Goal: Transaction & Acquisition: Purchase product/service

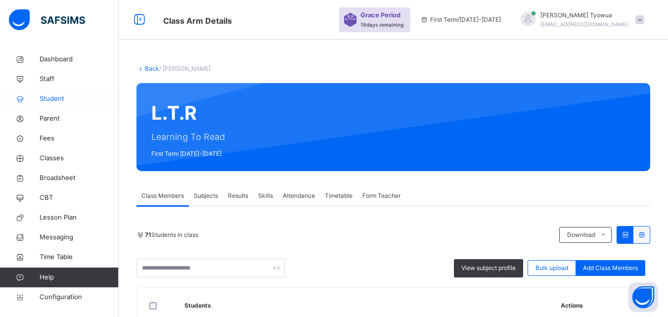
click at [50, 92] on link "Student" at bounding box center [59, 99] width 119 height 20
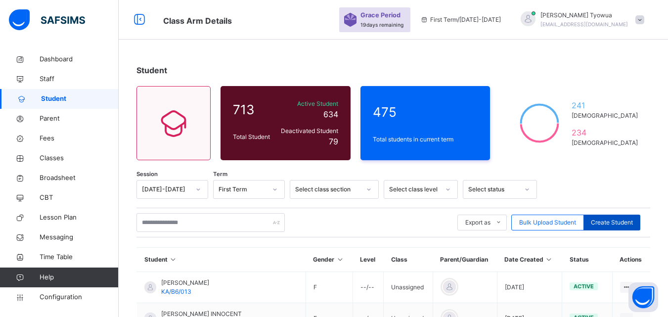
click at [616, 225] on span "Create Student" at bounding box center [612, 222] width 42 height 9
select select "**"
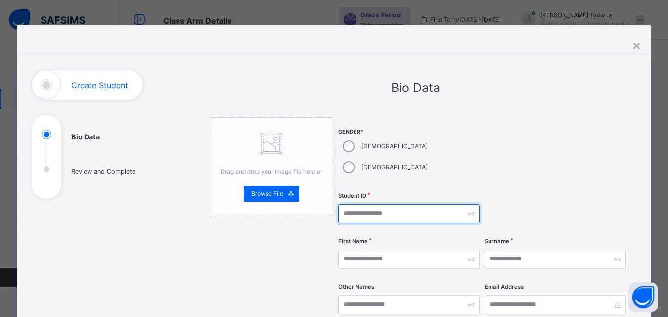
click at [379, 204] on input "text" at bounding box center [408, 213] width 141 height 19
type input "*********"
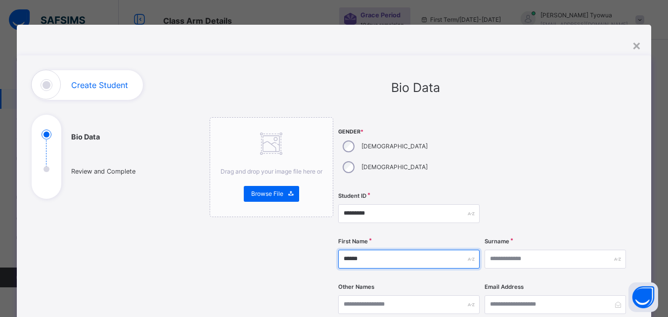
type input "******"
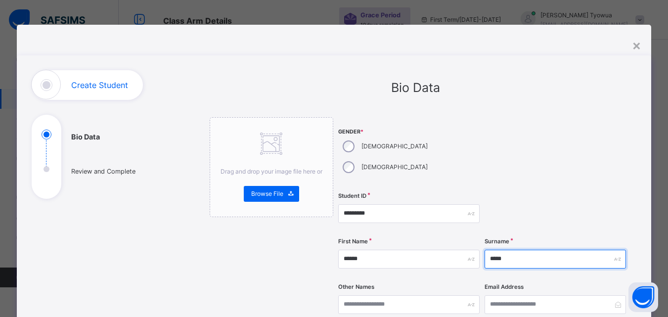
type input "*****"
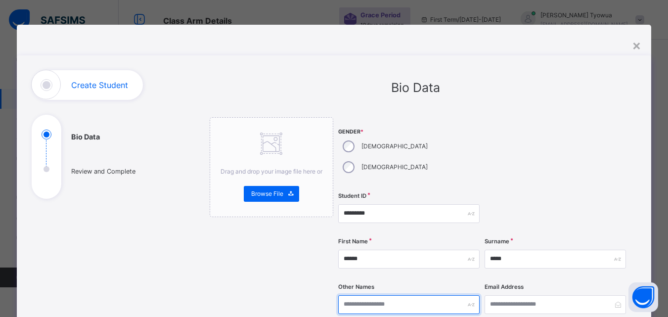
type input "*"
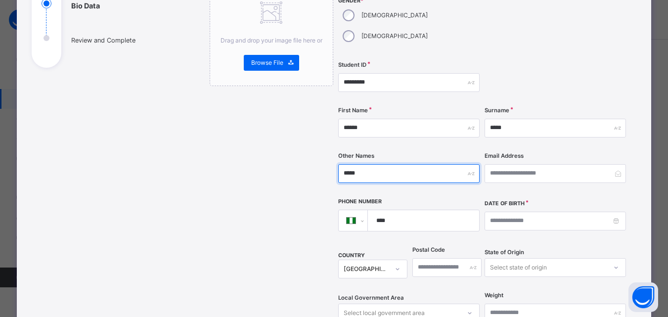
scroll to position [136, 0]
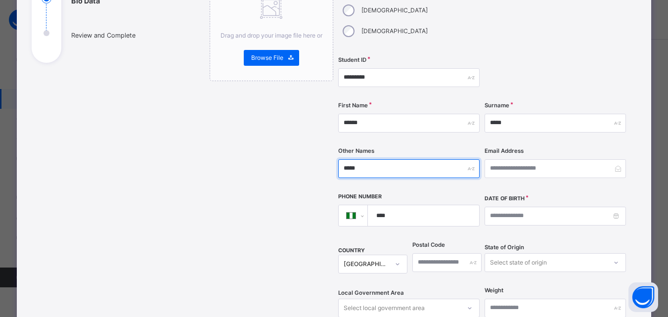
type input "*****"
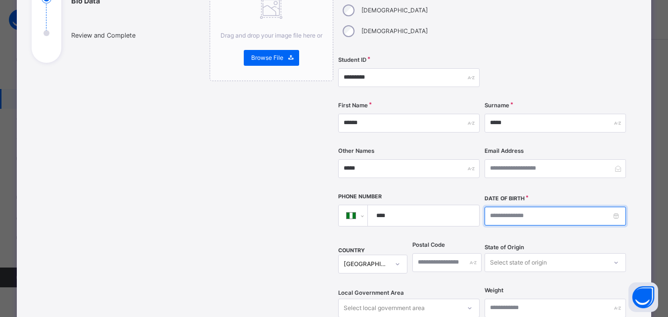
click at [512, 207] on input at bounding box center [555, 216] width 141 height 19
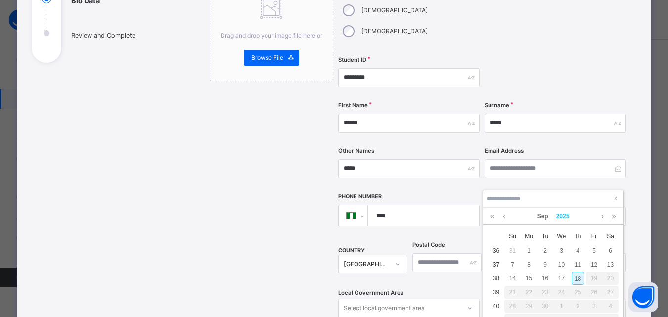
click at [561, 223] on link "2025" at bounding box center [562, 216] width 21 height 17
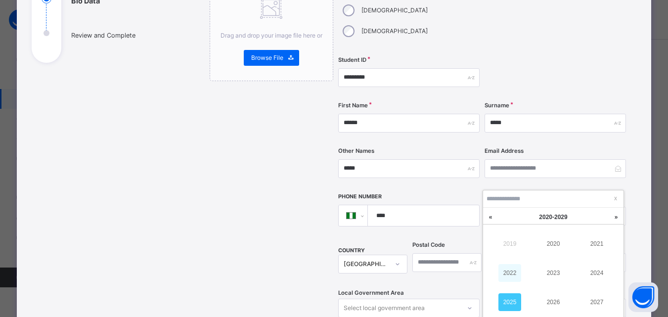
click at [510, 270] on link "2022" at bounding box center [509, 273] width 23 height 18
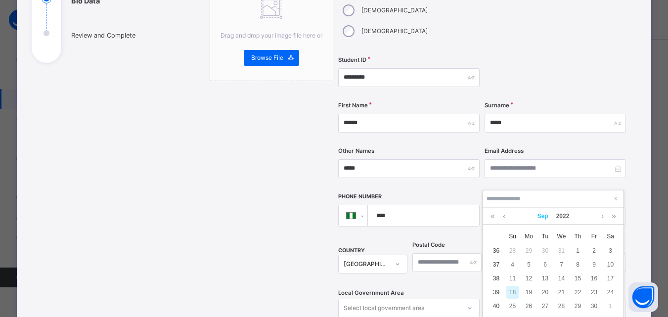
click at [538, 217] on link "Sep" at bounding box center [542, 216] width 19 height 17
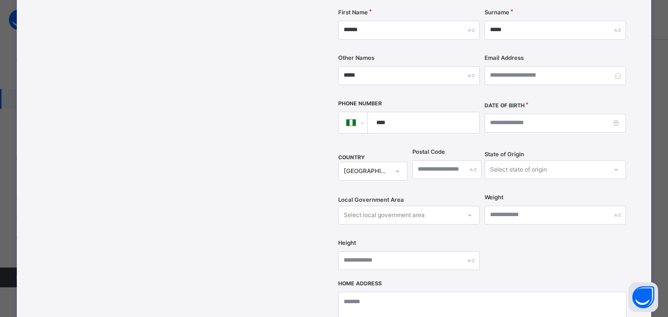
scroll to position [230, 0]
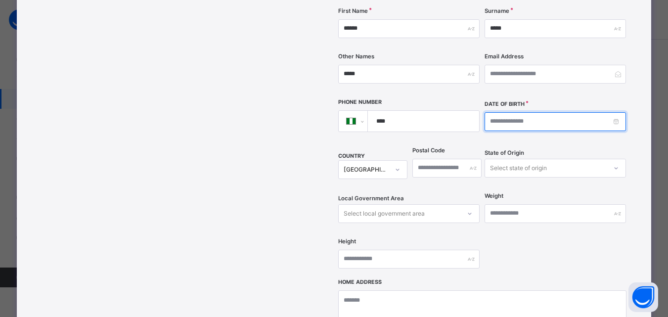
click at [518, 112] on input at bounding box center [555, 121] width 141 height 19
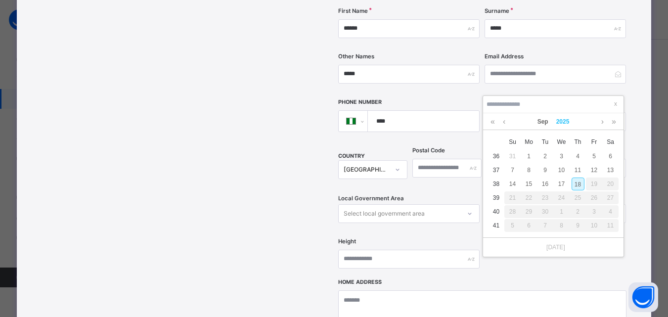
click at [559, 126] on link "2025" at bounding box center [562, 121] width 21 height 17
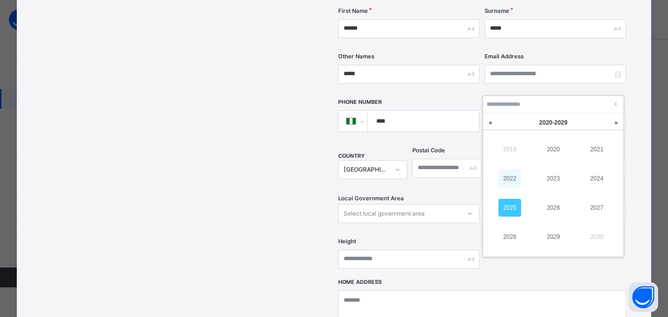
click at [515, 180] on link "2022" at bounding box center [509, 179] width 23 height 18
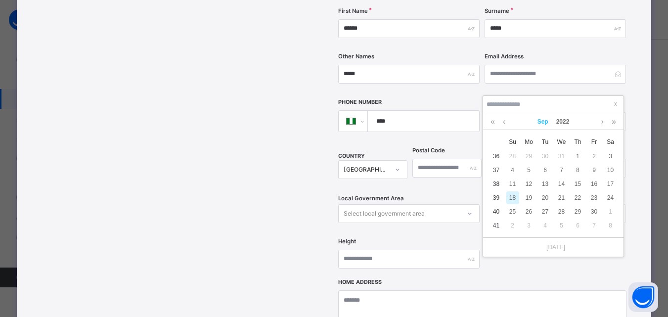
click at [541, 128] on link "Sep" at bounding box center [542, 121] width 19 height 17
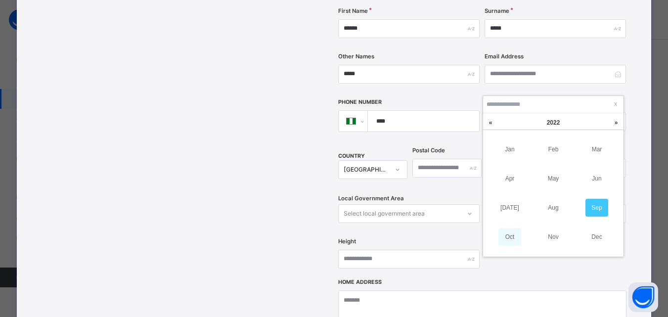
click at [511, 238] on link "Oct" at bounding box center [509, 237] width 23 height 18
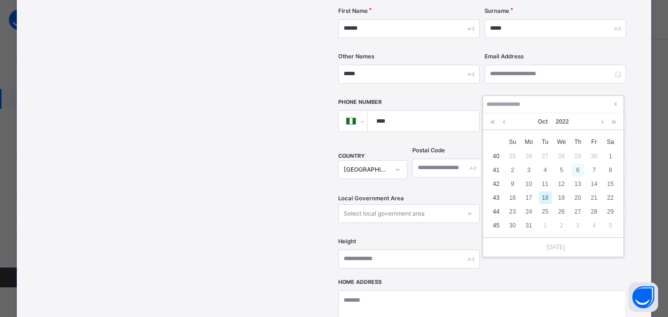
click at [577, 170] on div "6" at bounding box center [578, 170] width 13 height 13
type input "**********"
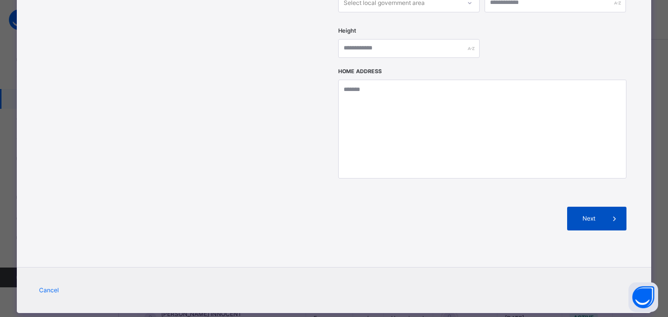
click at [597, 207] on div "Next" at bounding box center [596, 219] width 59 height 24
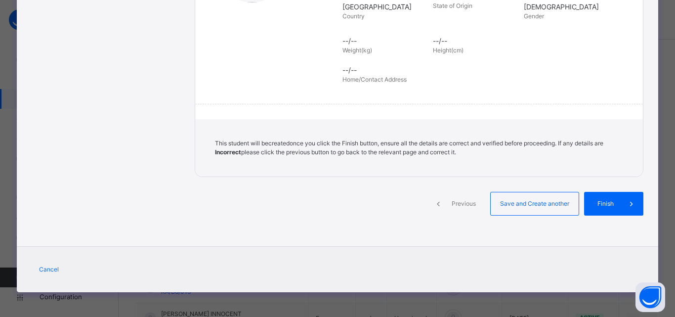
scroll to position [227, 0]
click at [605, 207] on span "Finish" at bounding box center [606, 203] width 28 height 9
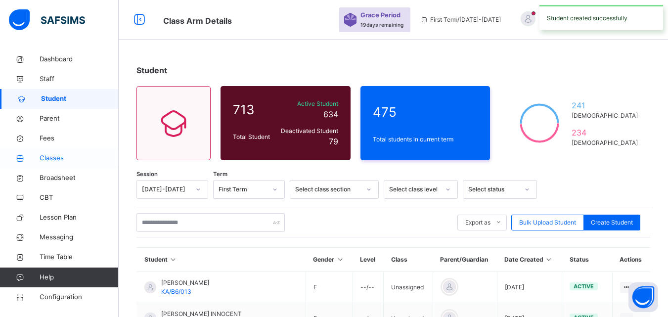
click at [53, 156] on span "Classes" at bounding box center [79, 158] width 79 height 10
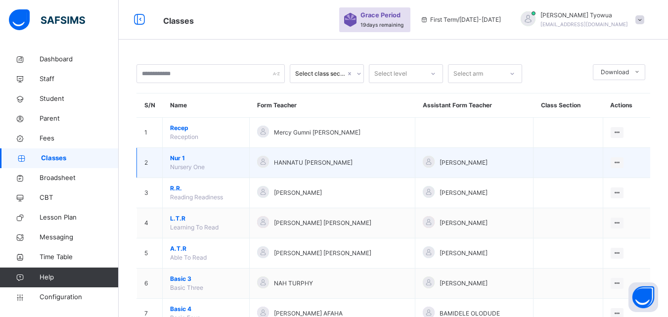
click at [176, 155] on span "Nur 1" at bounding box center [206, 158] width 72 height 9
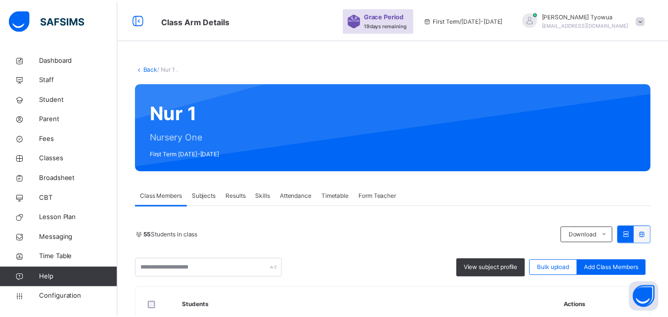
scroll to position [112, 0]
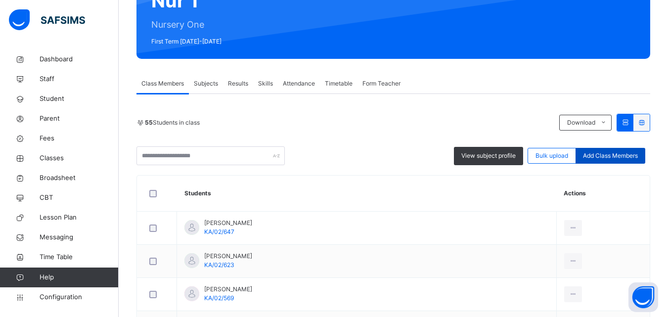
click at [610, 154] on span "Add Class Members" at bounding box center [610, 155] width 55 height 9
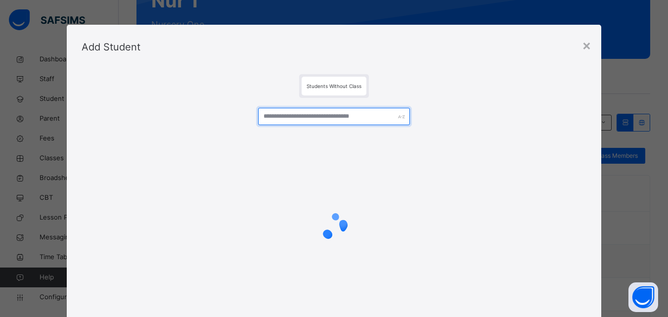
click at [317, 118] on input "text" at bounding box center [333, 116] width 151 height 17
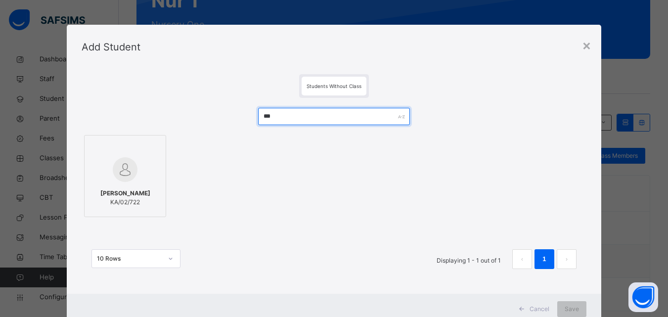
type input "***"
click at [127, 173] on img at bounding box center [125, 169] width 25 height 25
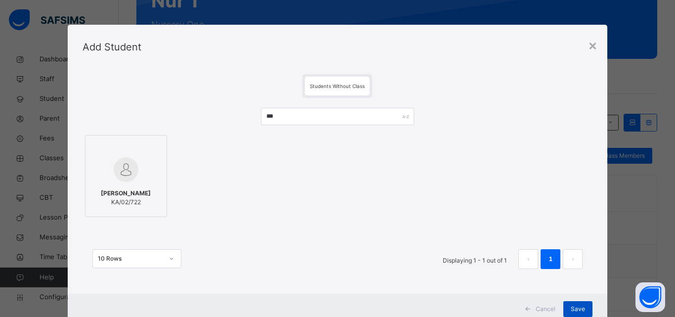
click at [583, 307] on span "Save" at bounding box center [578, 309] width 14 height 9
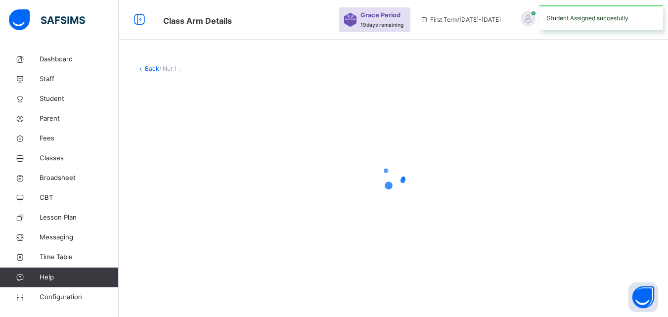
scroll to position [0, 0]
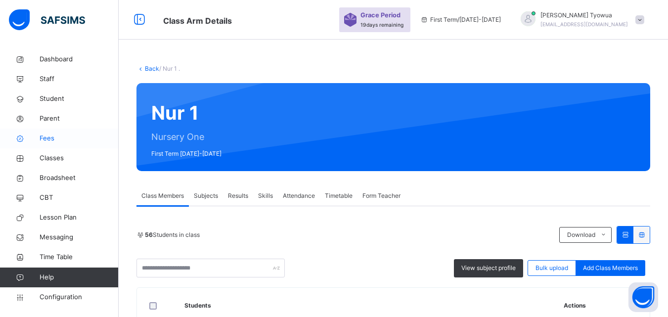
click at [38, 135] on icon at bounding box center [20, 138] width 40 height 7
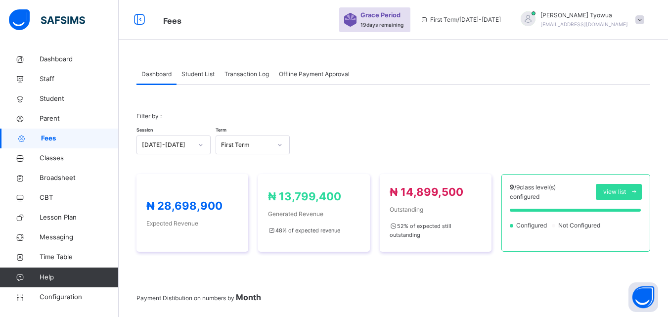
click at [194, 75] on span "Student List" at bounding box center [197, 74] width 33 height 9
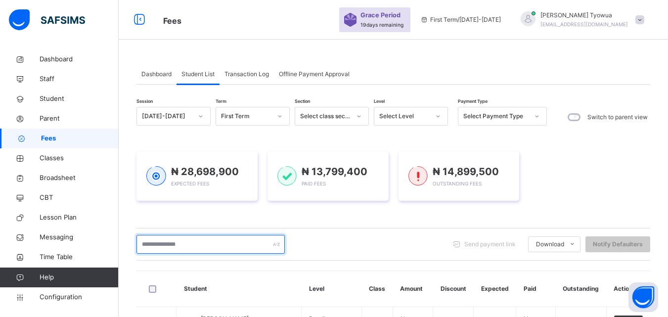
click at [194, 248] on input "text" at bounding box center [210, 244] width 148 height 19
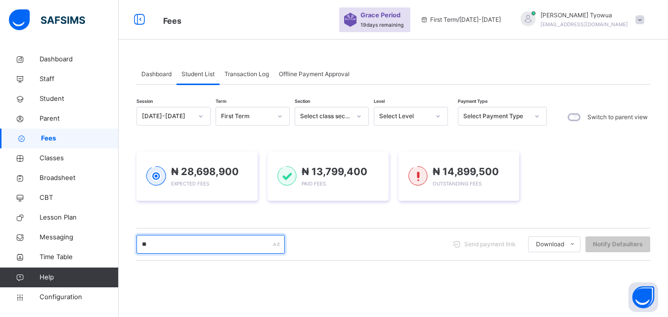
type input "***"
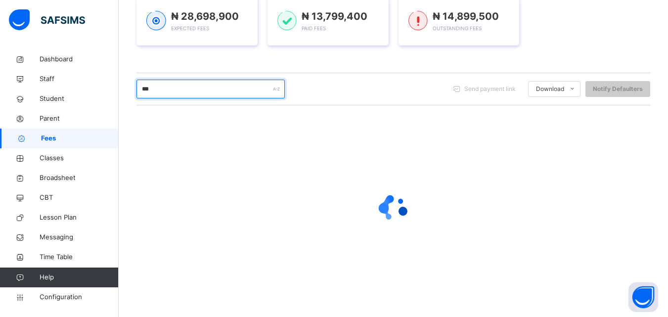
scroll to position [83, 0]
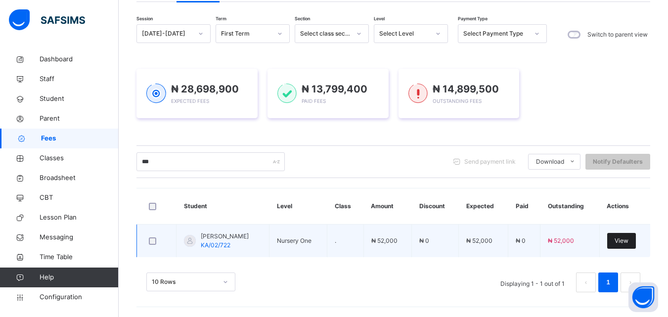
click at [628, 241] on span "View" at bounding box center [622, 240] width 14 height 9
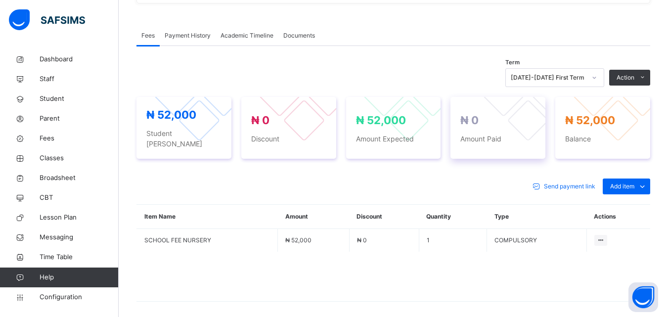
scroll to position [314, 0]
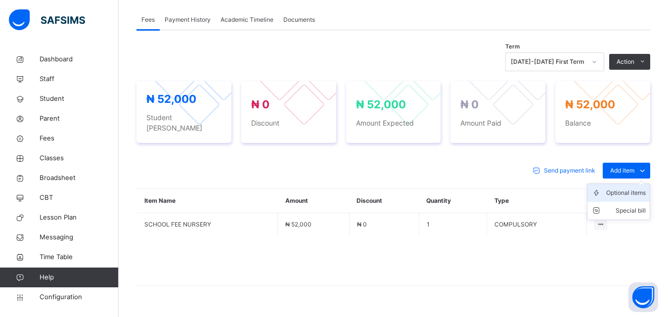
click at [631, 188] on div "Optional items" at bounding box center [626, 193] width 40 height 10
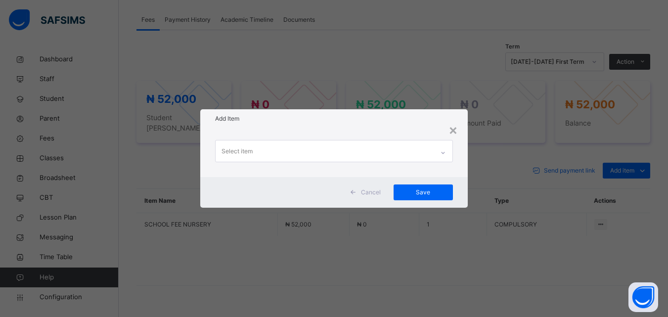
click at [327, 153] on div "Select item" at bounding box center [325, 150] width 218 height 21
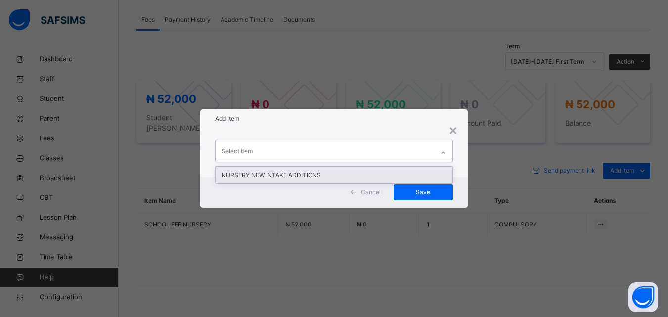
click at [263, 173] on div "NURSERY NEW INTAKE ADDITIONS" at bounding box center [334, 175] width 236 height 17
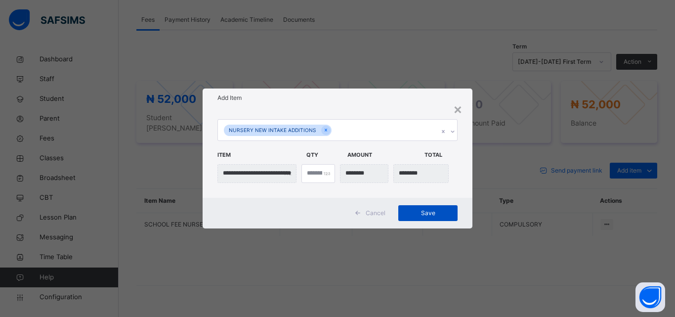
click at [429, 216] on span "Save" at bounding box center [428, 213] width 44 height 9
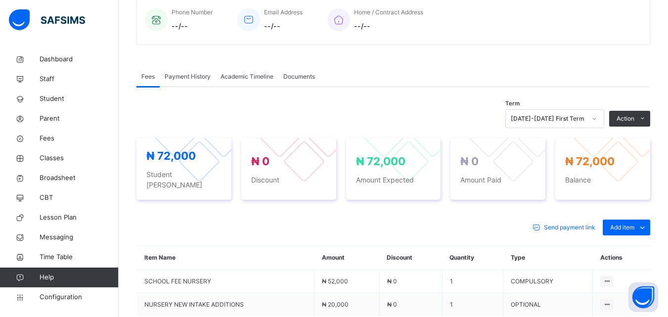
scroll to position [258, 0]
click at [54, 116] on span "Parent" at bounding box center [79, 119] width 79 height 10
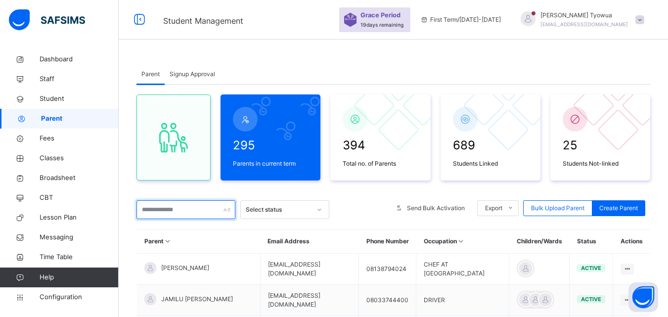
click at [195, 214] on input "text" at bounding box center [185, 209] width 99 height 19
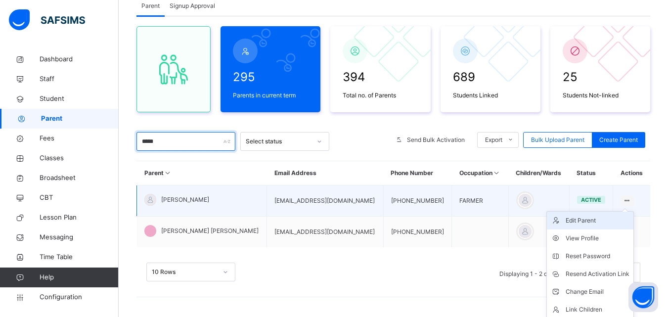
scroll to position [88, 0]
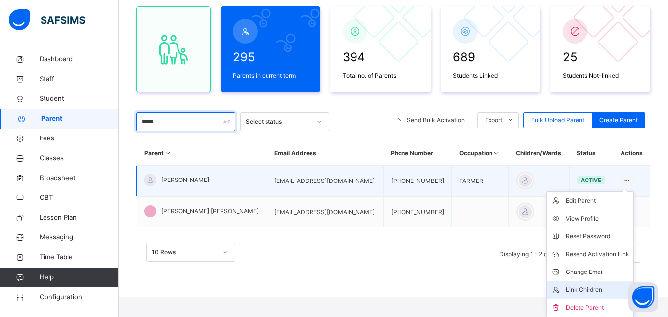
type input "*****"
click at [575, 288] on div "Link Children" at bounding box center [598, 290] width 64 height 10
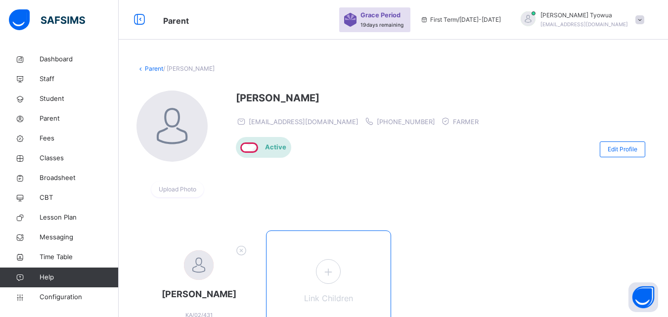
click at [327, 275] on icon at bounding box center [328, 271] width 18 height 19
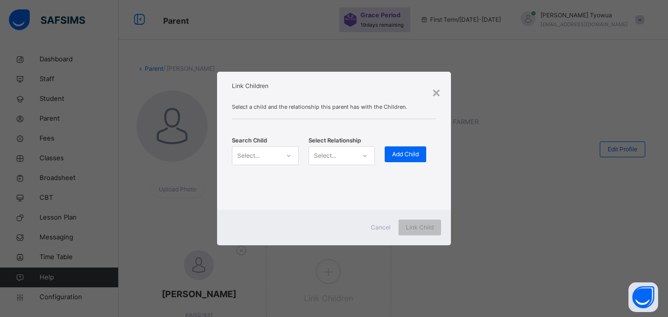
click at [283, 158] on div at bounding box center [288, 156] width 17 height 16
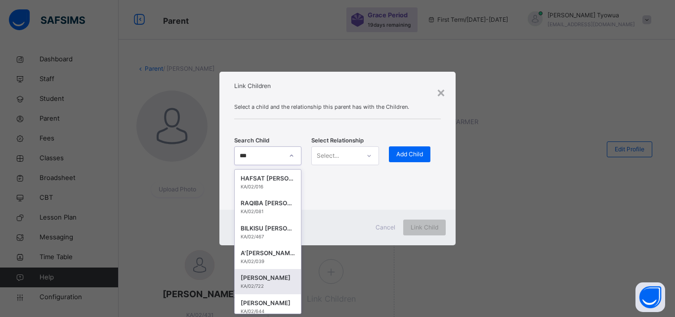
type input "***"
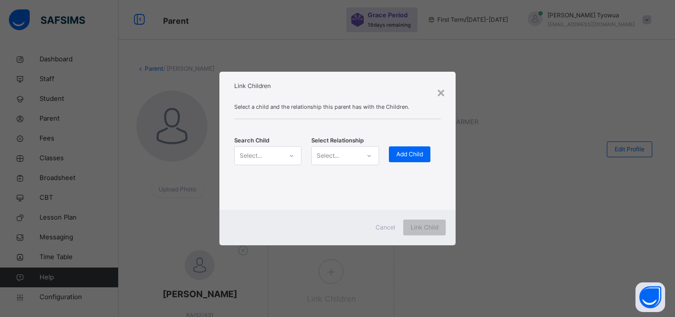
click at [350, 206] on div "Select a child and the relationship this parent has with the Children. Search C…" at bounding box center [338, 152] width 236 height 114
click at [290, 151] on icon at bounding box center [292, 156] width 6 height 10
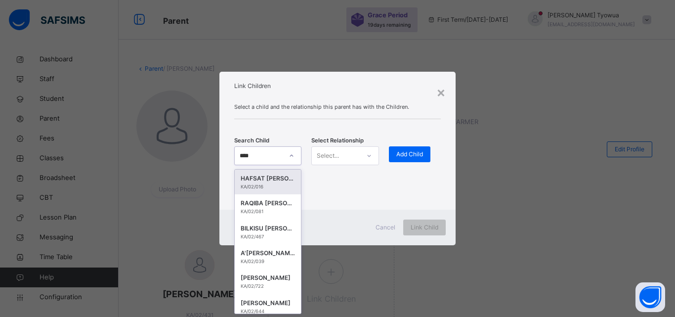
type input "*****"
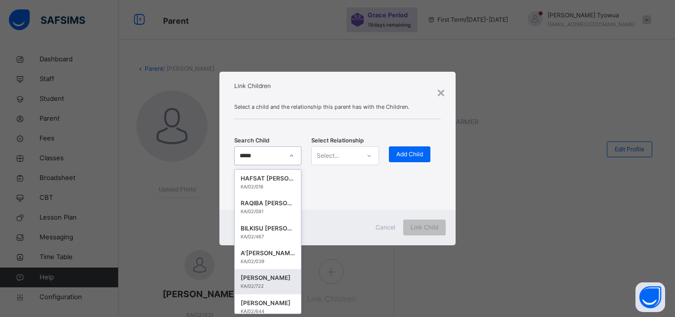
click at [251, 285] on div "KA/02/722" at bounding box center [268, 286] width 54 height 7
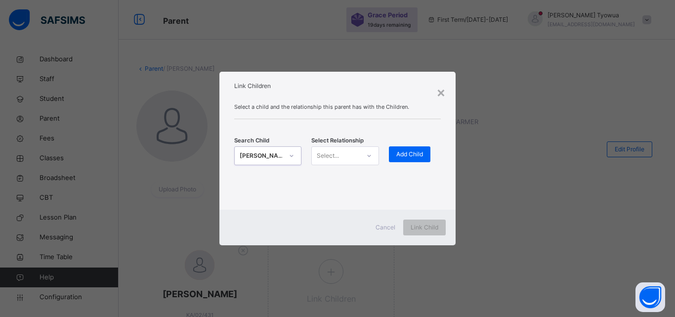
click at [362, 150] on div at bounding box center [369, 156] width 17 height 16
click at [343, 179] on div "Father" at bounding box center [345, 178] width 66 height 17
click at [407, 150] on span "Add Child" at bounding box center [410, 154] width 27 height 9
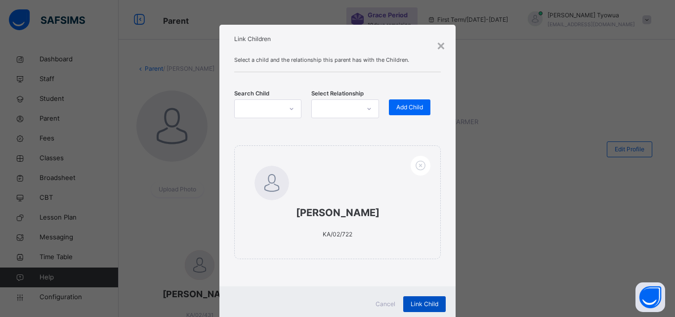
click at [416, 307] on span "Link Child" at bounding box center [425, 304] width 28 height 9
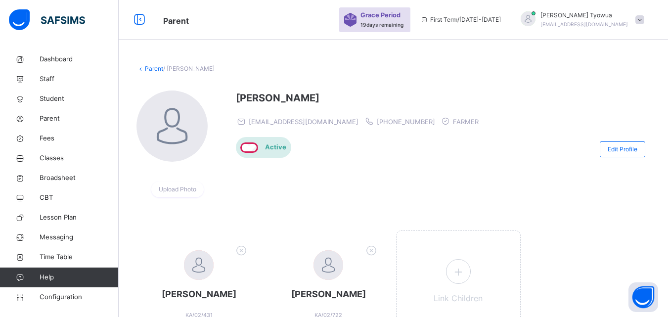
click at [535, 19] on div at bounding box center [528, 18] width 15 height 15
drag, startPoint x: 326, startPoint y: 123, endPoint x: 249, endPoint y: 121, distance: 77.1
click at [249, 121] on div "[EMAIL_ADDRESS][DOMAIN_NAME] [PHONE_NUMBER] FARMER" at bounding box center [360, 121] width 248 height 12
copy span "[EMAIL_ADDRESS][DOMAIN_NAME]"
click at [535, 22] on div at bounding box center [528, 18] width 15 height 15
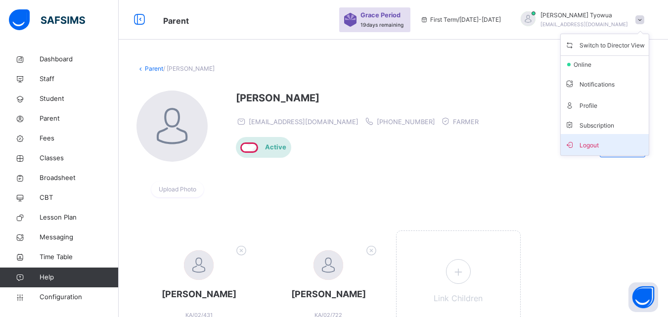
click at [610, 146] on span "Logout" at bounding box center [605, 144] width 80 height 13
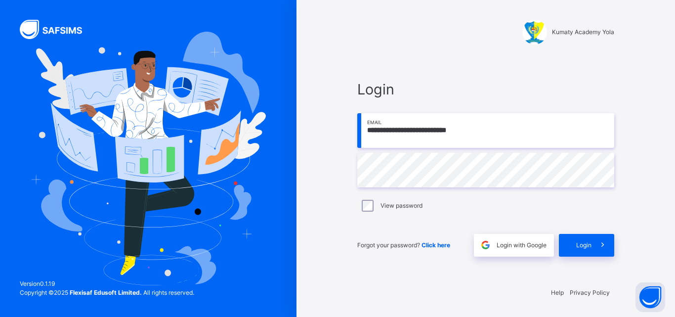
click at [495, 135] on input "**********" at bounding box center [485, 130] width 257 height 35
paste input "email"
type input "**********"
click at [600, 243] on icon at bounding box center [603, 244] width 10 height 11
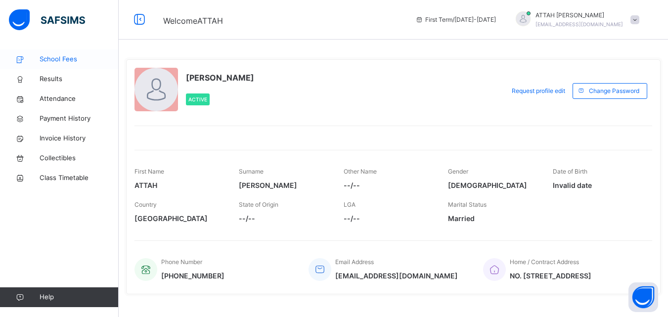
click at [57, 53] on link "School Fees" at bounding box center [59, 59] width 119 height 20
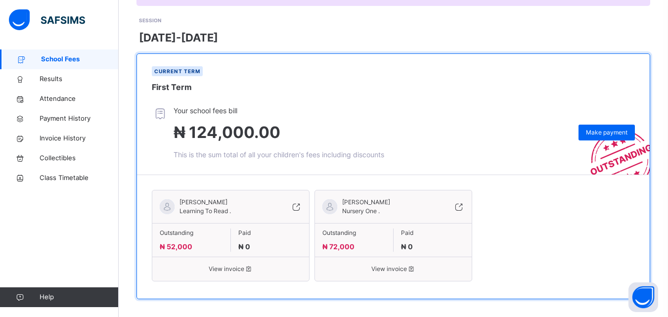
scroll to position [140, 0]
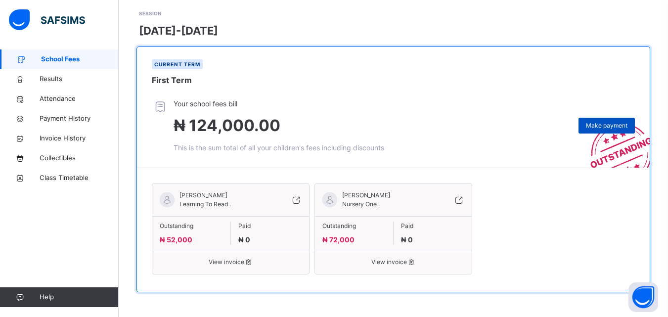
click at [611, 131] on div "Make payment" at bounding box center [606, 126] width 56 height 16
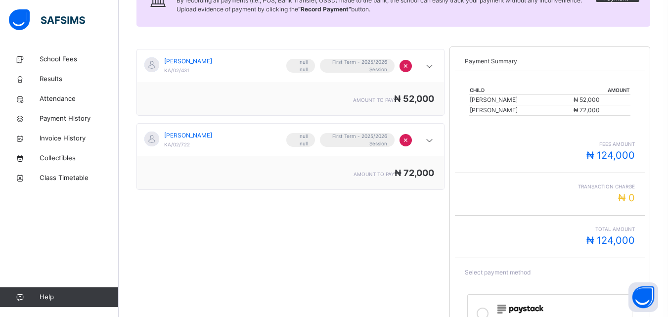
scroll to position [217, 0]
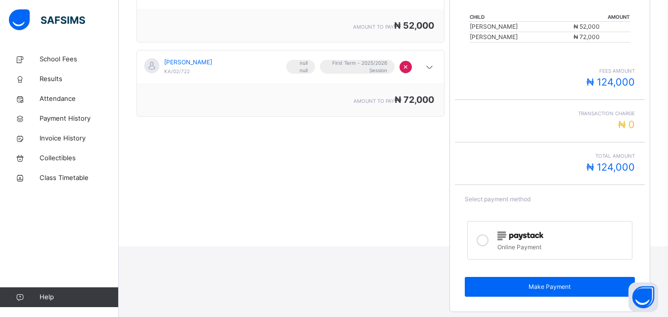
click at [558, 223] on label "Online Payment" at bounding box center [549, 240] width 165 height 39
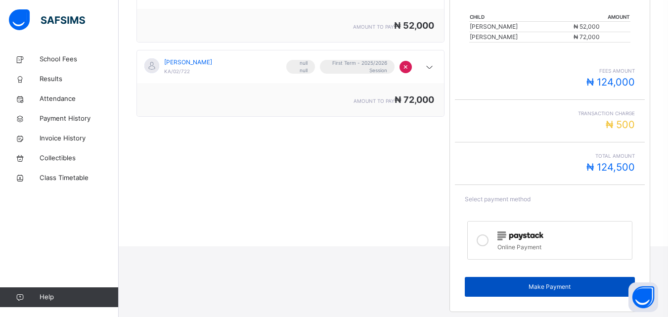
click at [563, 279] on div "Make Payment" at bounding box center [550, 287] width 170 height 20
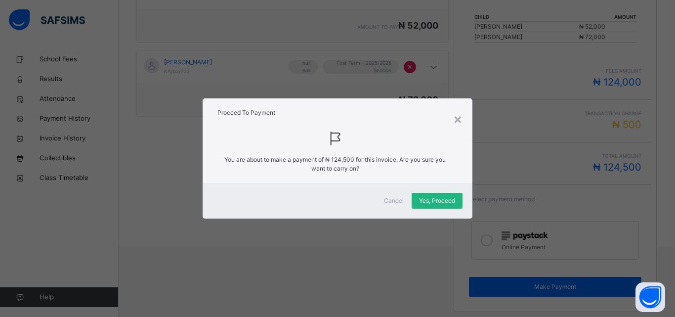
click at [421, 203] on span "Yes, Proceed" at bounding box center [437, 200] width 36 height 9
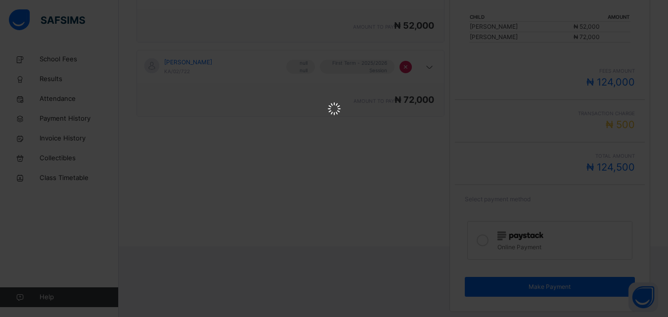
scroll to position [0, 0]
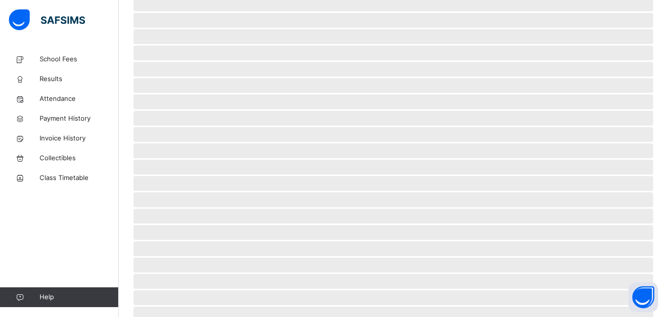
scroll to position [66, 0]
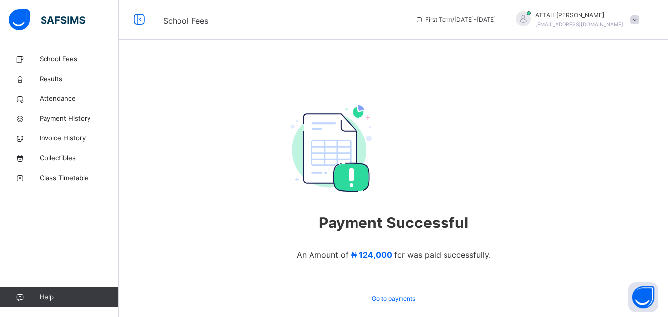
click at [358, 182] on img at bounding box center [331, 148] width 81 height 86
click at [531, 22] on div at bounding box center [523, 18] width 15 height 15
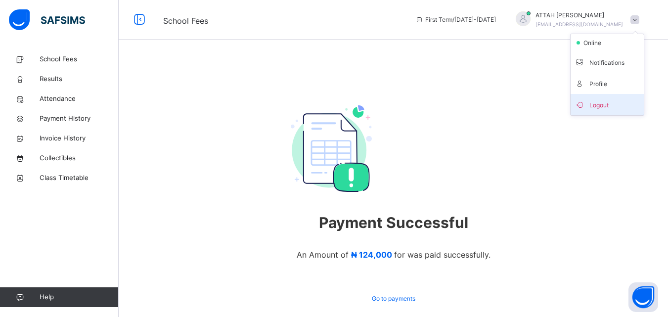
click at [606, 104] on span "Logout" at bounding box center [607, 104] width 65 height 13
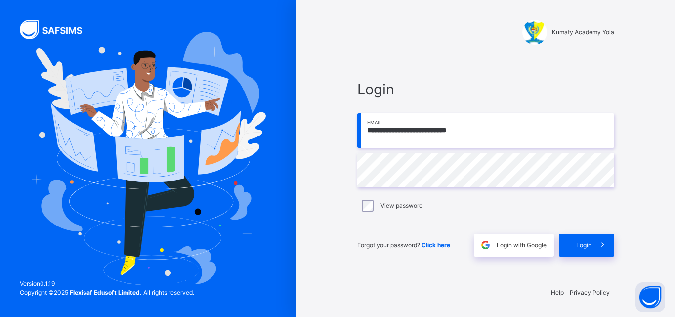
click at [517, 126] on input "**********" at bounding box center [485, 130] width 257 height 35
type input "**********"
click at [604, 236] on span at bounding box center [603, 245] width 23 height 23
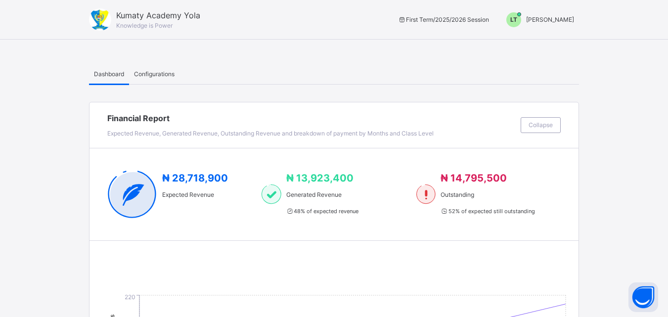
click at [517, 17] on span "LT" at bounding box center [513, 19] width 7 height 9
click at [539, 44] on span "Switch to Admin View" at bounding box center [536, 43] width 75 height 13
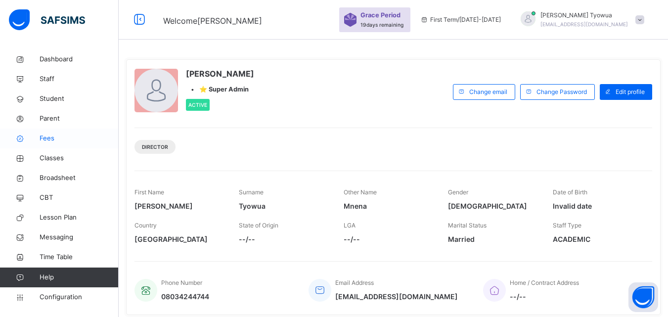
click at [60, 140] on span "Fees" at bounding box center [79, 138] width 79 height 10
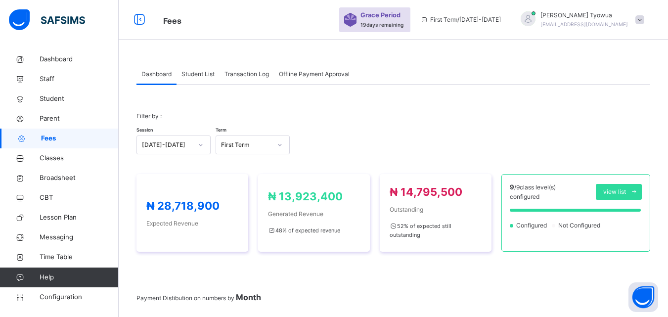
click at [192, 73] on span "Student List" at bounding box center [197, 74] width 33 height 9
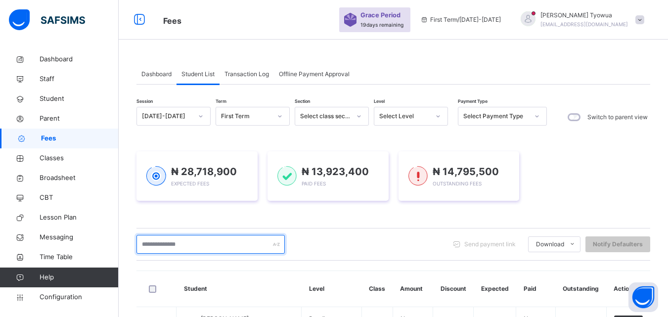
click at [170, 249] on input "text" at bounding box center [210, 244] width 148 height 19
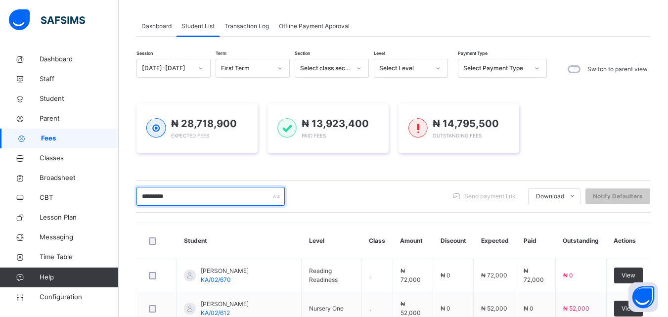
scroll to position [48, 0]
type input "*"
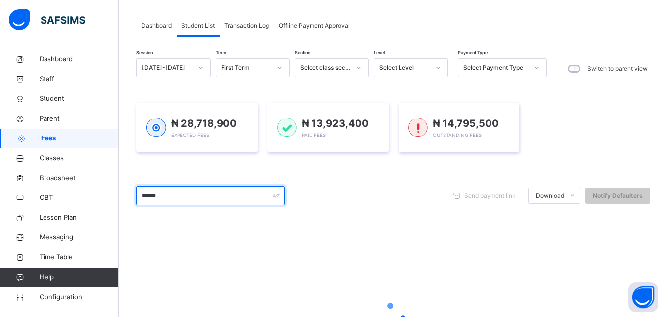
type input "*******"
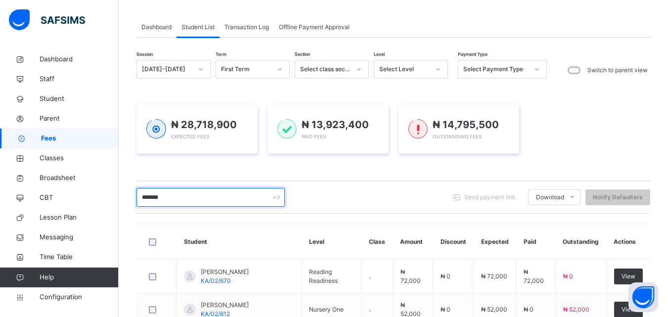
scroll to position [0, 0]
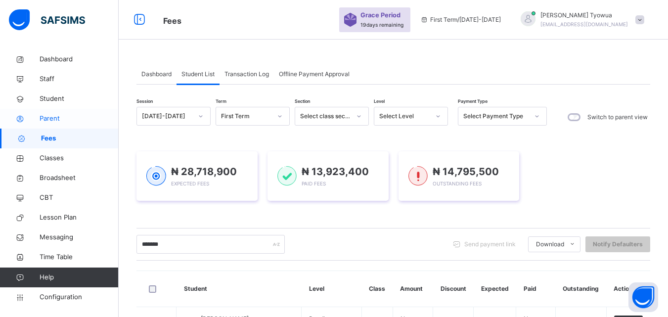
click at [68, 117] on span "Parent" at bounding box center [79, 119] width 79 height 10
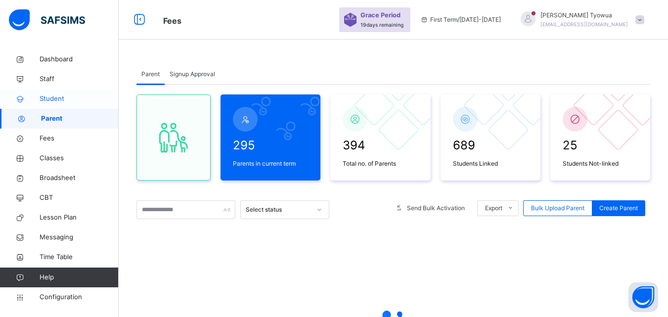
click at [64, 95] on span "Student" at bounding box center [79, 99] width 79 height 10
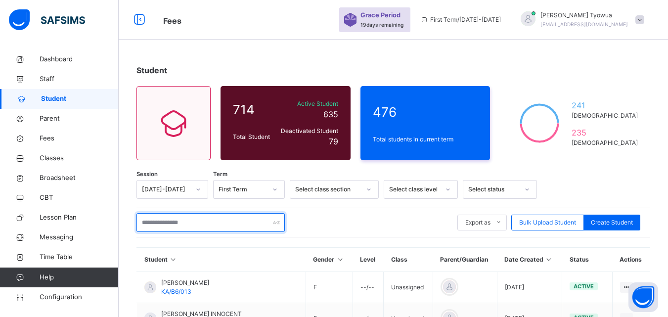
click at [192, 226] on input "text" at bounding box center [210, 222] width 148 height 19
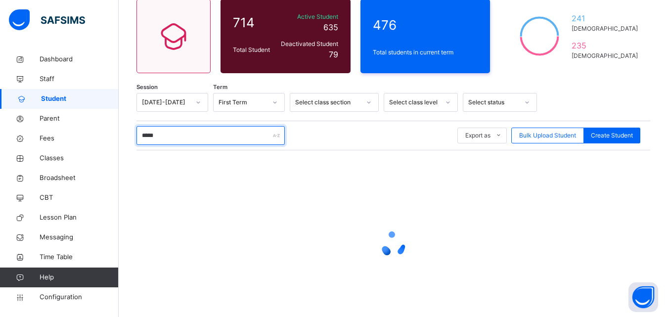
scroll to position [123, 0]
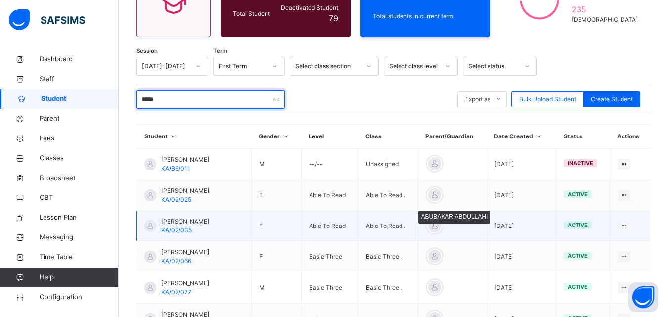
type input "*****"
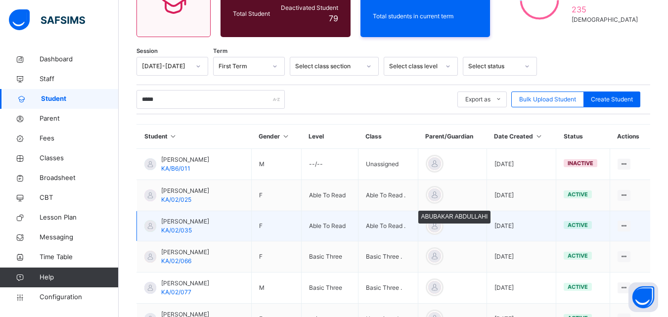
click at [442, 226] on div at bounding box center [434, 226] width 15 height 15
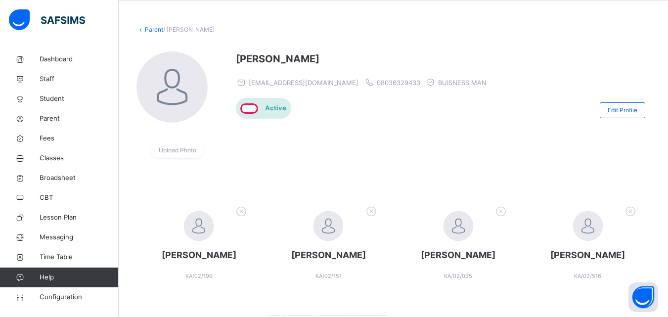
scroll to position [37, 0]
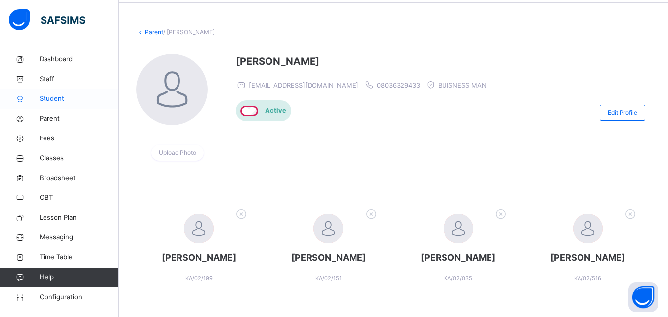
click at [53, 98] on span "Student" at bounding box center [79, 99] width 79 height 10
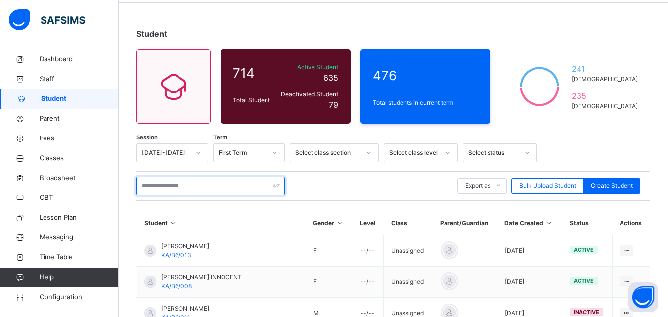
click at [199, 190] on input "text" at bounding box center [210, 186] width 148 height 19
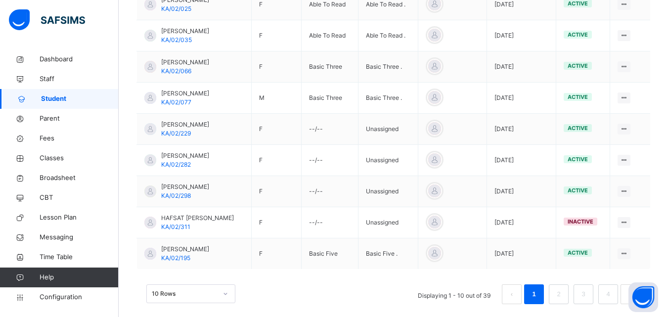
scroll to position [326, 0]
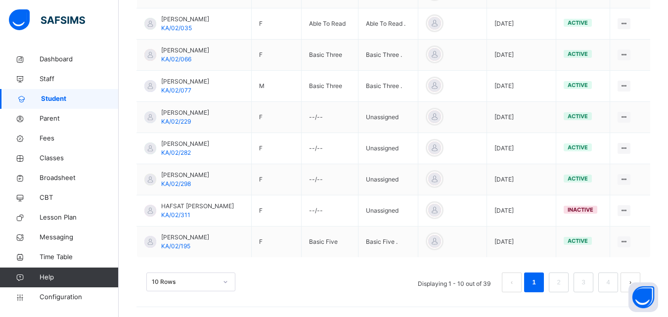
type input "*****"
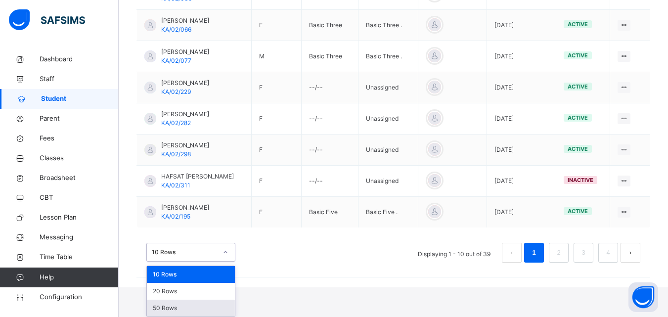
click at [204, 313] on div "50 Rows" at bounding box center [191, 308] width 88 height 17
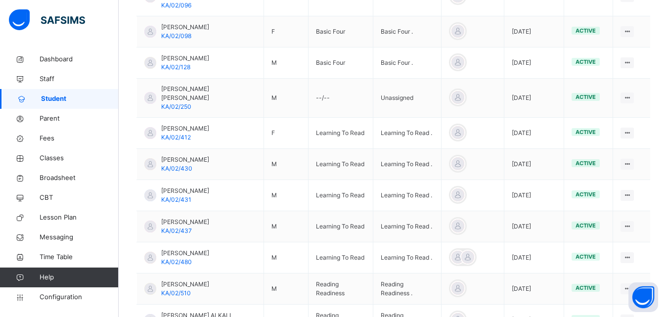
scroll to position [697, 0]
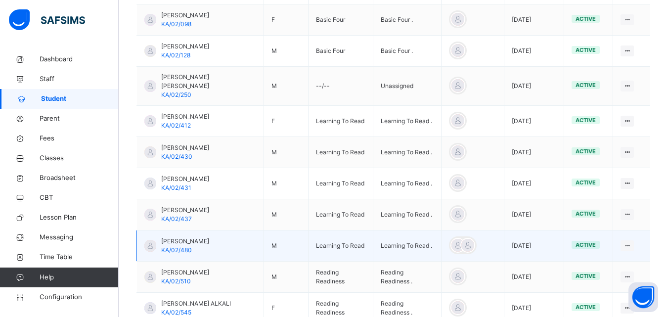
click at [194, 237] on span "[PERSON_NAME]" at bounding box center [185, 241] width 48 height 9
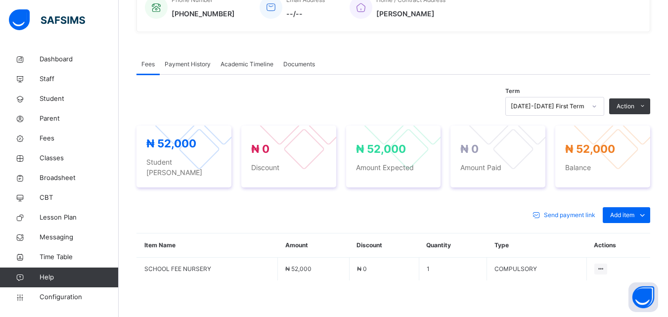
scroll to position [271, 0]
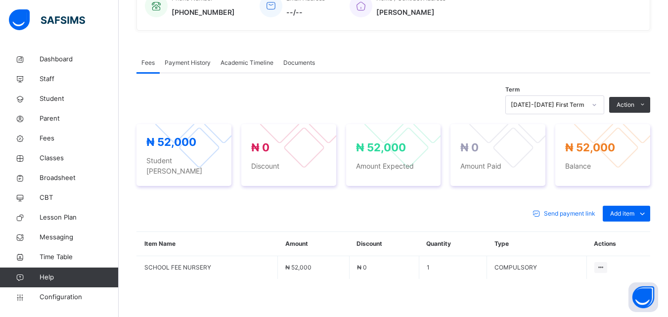
click at [593, 103] on div at bounding box center [594, 105] width 17 height 16
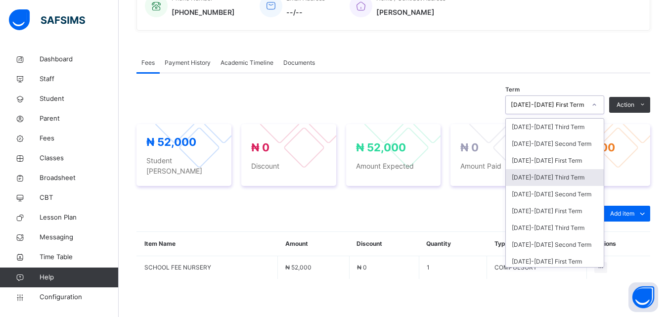
click at [552, 178] on div "[DATE]-[DATE] Third Term" at bounding box center [555, 177] width 98 height 17
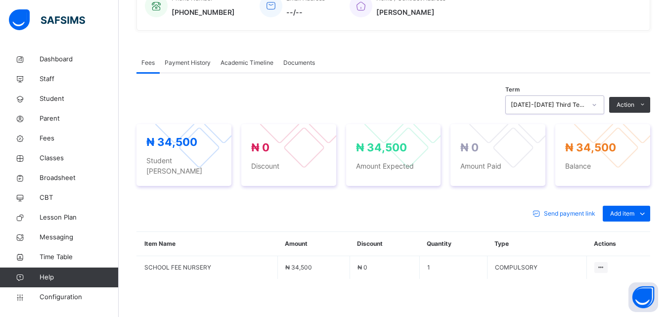
click at [567, 209] on span "Send payment link" at bounding box center [569, 213] width 51 height 9
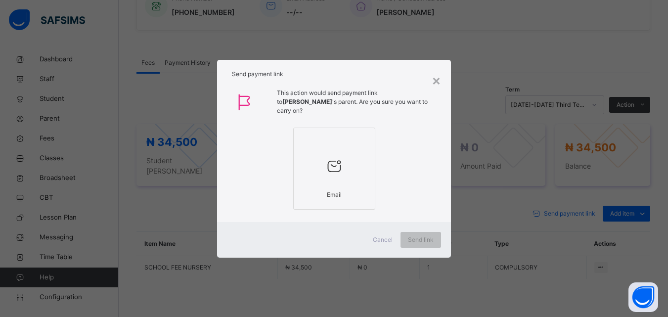
click at [336, 175] on icon at bounding box center [334, 166] width 21 height 22
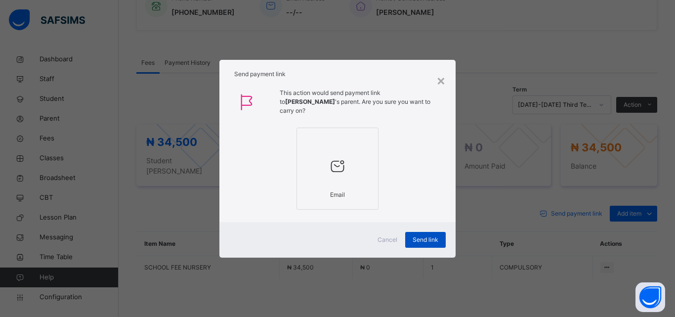
click at [427, 244] on span "Send link" at bounding box center [426, 239] width 26 height 9
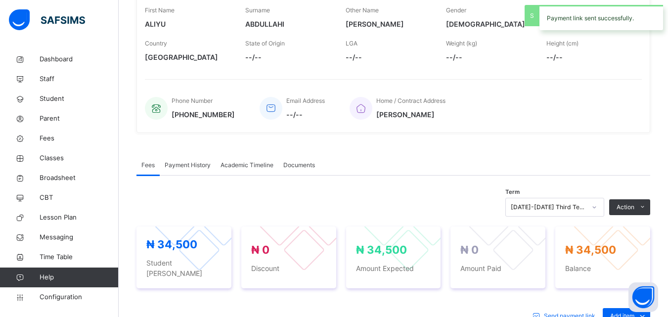
scroll to position [0, 0]
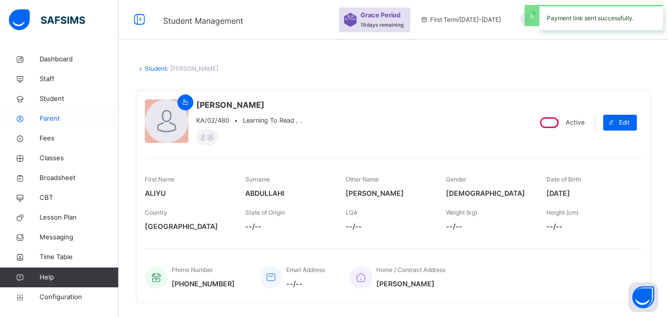
click at [45, 123] on span "Parent" at bounding box center [79, 119] width 79 height 10
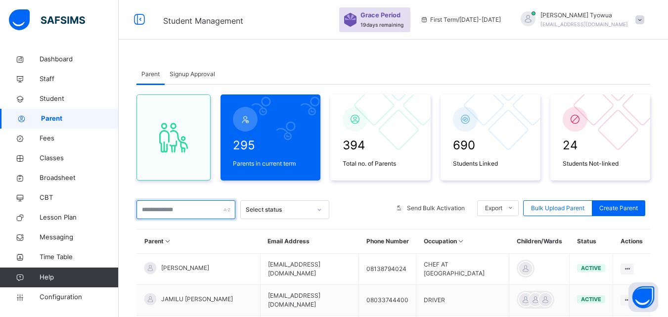
click at [184, 208] on input "text" at bounding box center [185, 209] width 99 height 19
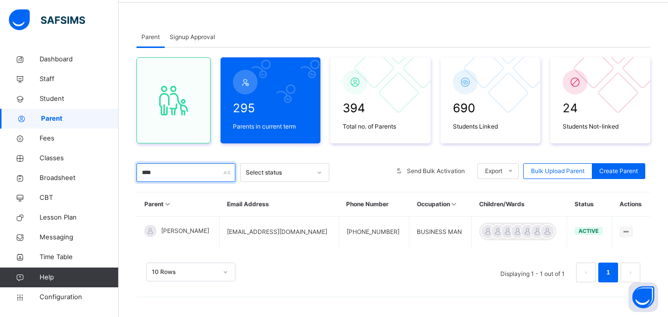
scroll to position [37, 0]
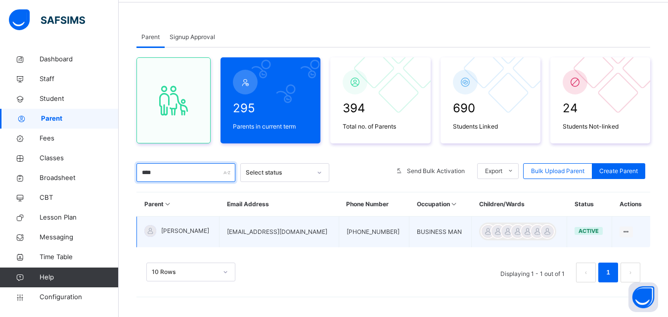
type input "****"
drag, startPoint x: 298, startPoint y: 235, endPoint x: 219, endPoint y: 235, distance: 78.6
click at [220, 235] on td "[EMAIL_ADDRESS][DOMAIN_NAME]" at bounding box center [280, 232] width 120 height 31
copy td "[EMAIL_ADDRESS][DOMAIN_NAME]"
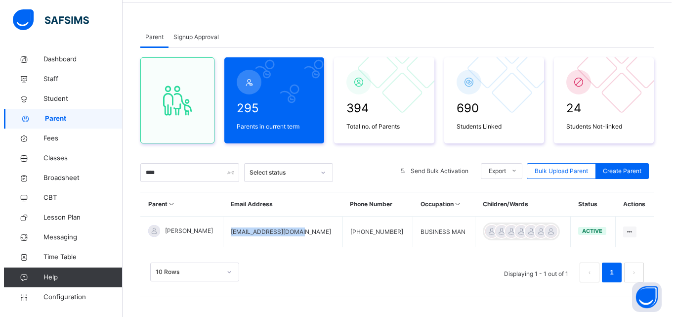
scroll to position [0, 0]
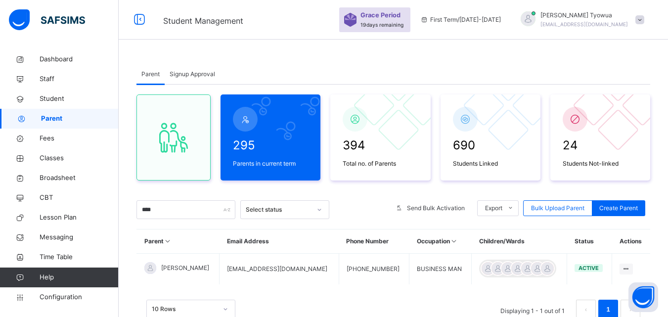
click at [535, 15] on div at bounding box center [528, 18] width 15 height 15
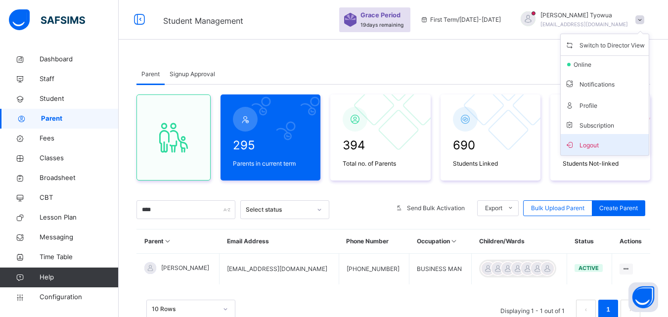
click at [602, 141] on span "Logout" at bounding box center [605, 144] width 80 height 13
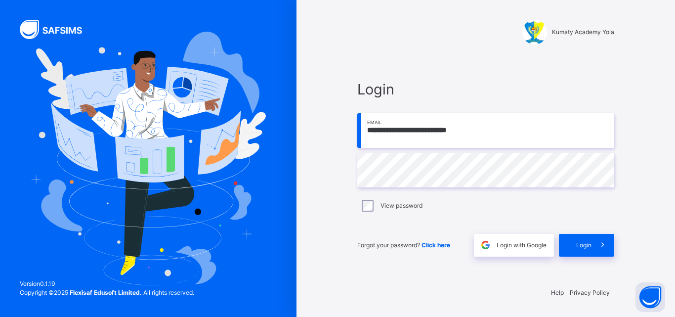
click at [495, 135] on input "**********" at bounding box center [485, 130] width 257 height 35
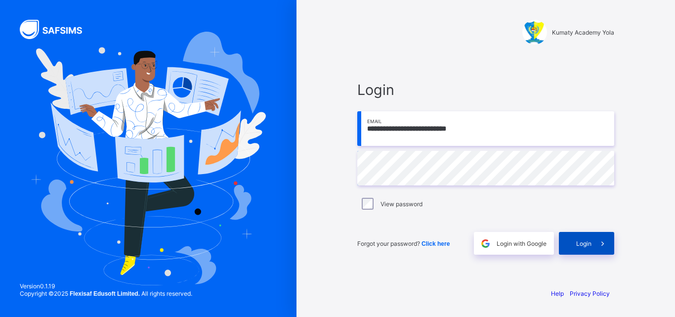
click at [584, 244] on span "Login" at bounding box center [584, 243] width 15 height 7
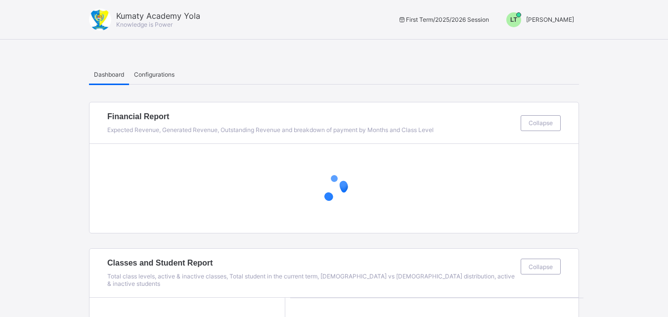
click at [517, 21] on span "LT" at bounding box center [513, 19] width 7 height 7
click at [543, 46] on span "Switch to Admin View" at bounding box center [536, 42] width 75 height 11
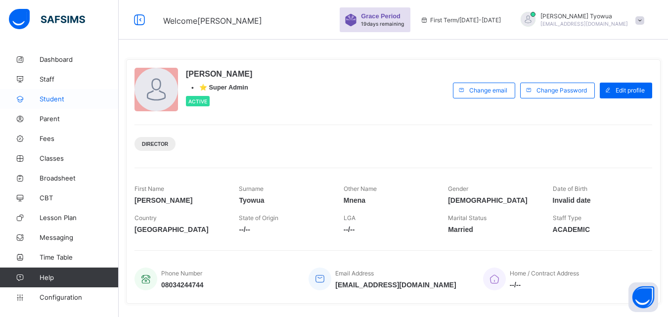
click at [55, 98] on span "Student" at bounding box center [79, 99] width 79 height 8
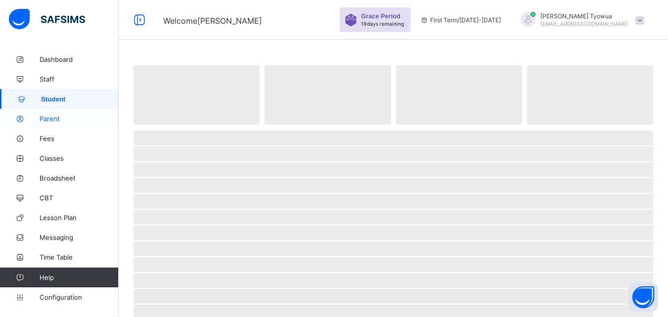
click at [54, 124] on link "Parent" at bounding box center [59, 119] width 119 height 20
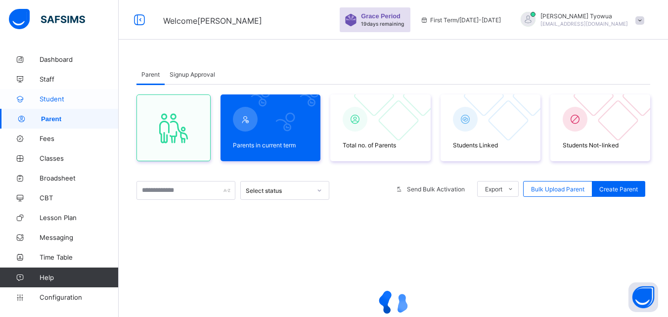
click at [56, 98] on span "Student" at bounding box center [79, 99] width 79 height 8
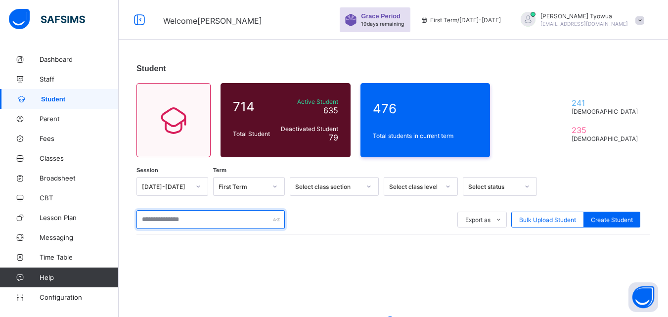
click at [190, 220] on input "text" at bounding box center [210, 219] width 148 height 19
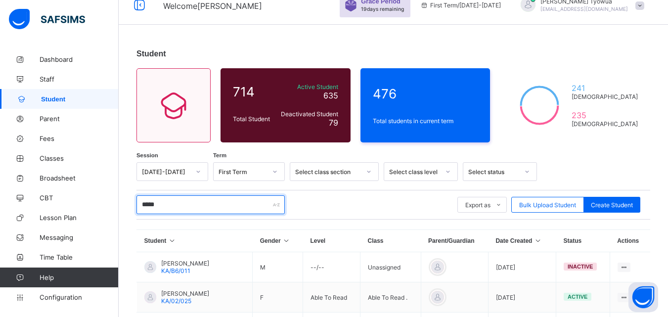
scroll to position [312, 0]
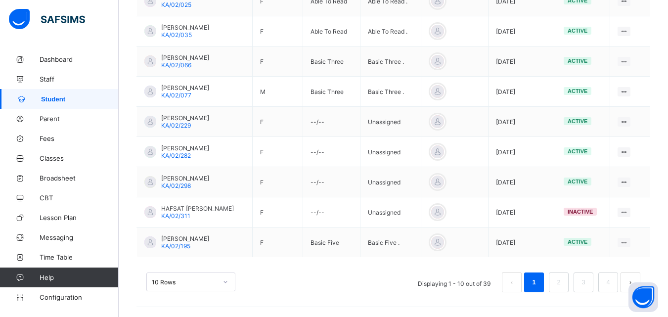
type input "*****"
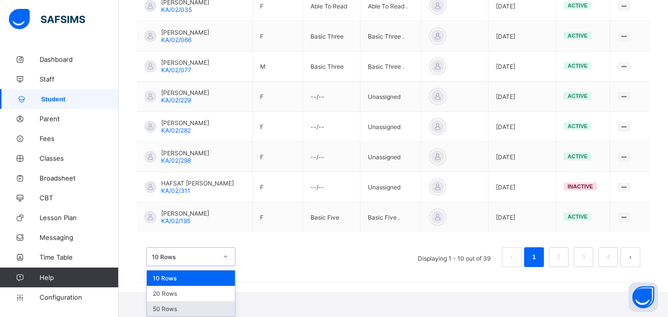
click at [209, 312] on div "50 Rows" at bounding box center [191, 308] width 88 height 15
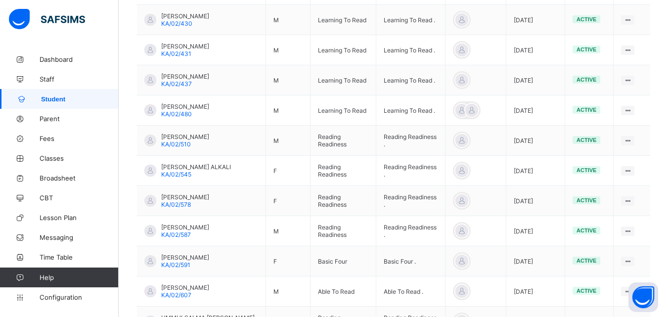
scroll to position [773, 0]
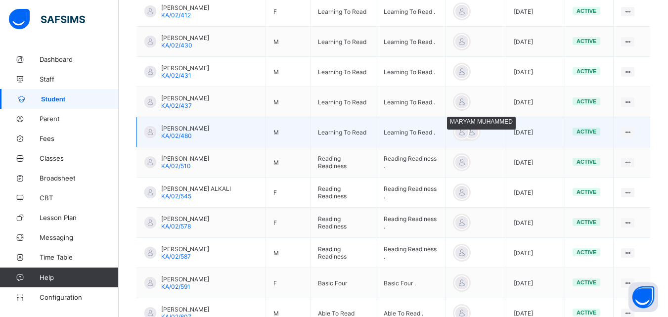
click at [455, 129] on div at bounding box center [461, 132] width 15 height 15
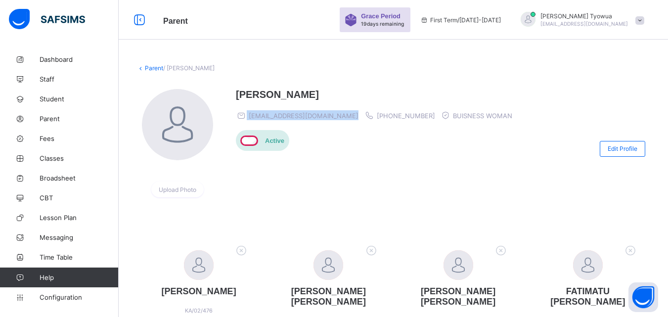
drag, startPoint x: 331, startPoint y: 120, endPoint x: 243, endPoint y: 113, distance: 88.2
click at [243, 113] on div "mm7580691@gmail.com +2348039233339 BUISNESS WOMAN" at bounding box center [376, 115] width 281 height 10
copy span "mm7580691@gmail.com"
click at [535, 24] on div at bounding box center [528, 19] width 15 height 15
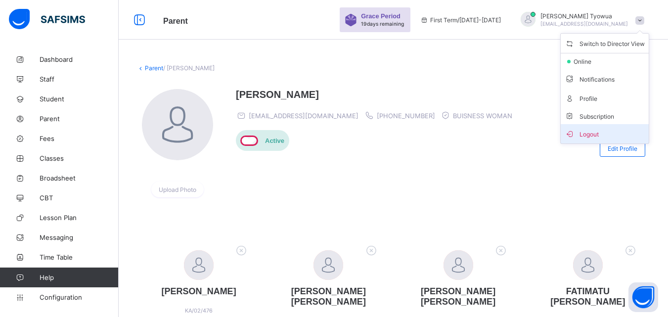
click at [590, 137] on span "Logout" at bounding box center [605, 133] width 80 height 11
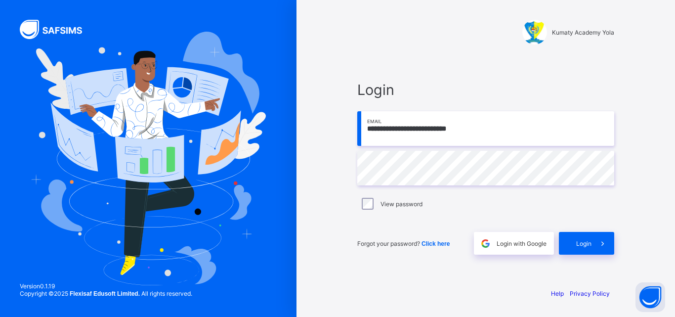
click at [477, 113] on input "**********" at bounding box center [485, 128] width 257 height 35
type input "**********"
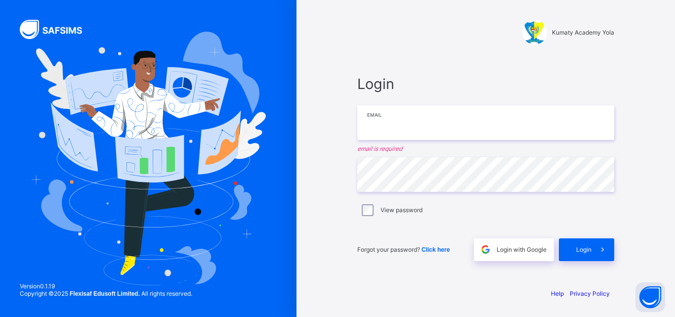
paste input "**********"
type input "**********"
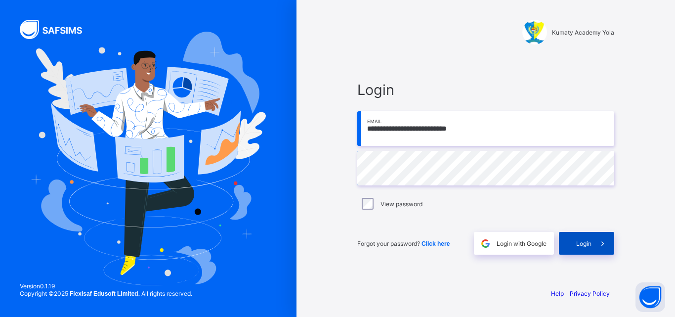
click at [586, 241] on span "Login" at bounding box center [584, 243] width 15 height 7
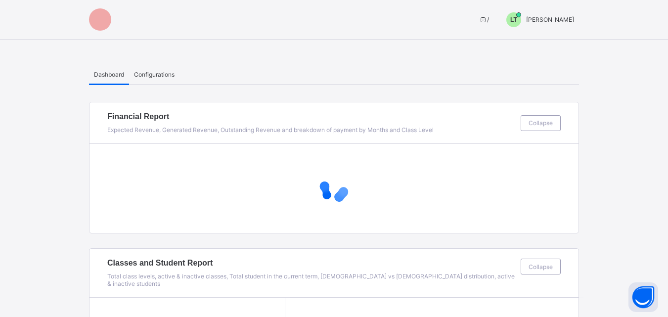
click at [521, 17] on div "LT" at bounding box center [513, 19] width 15 height 15
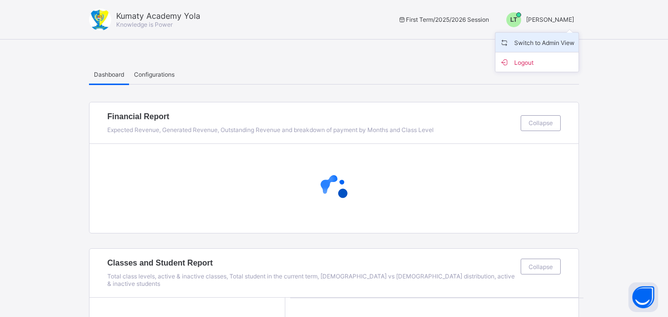
click at [526, 48] on li "Switch to Admin View" at bounding box center [536, 43] width 83 height 20
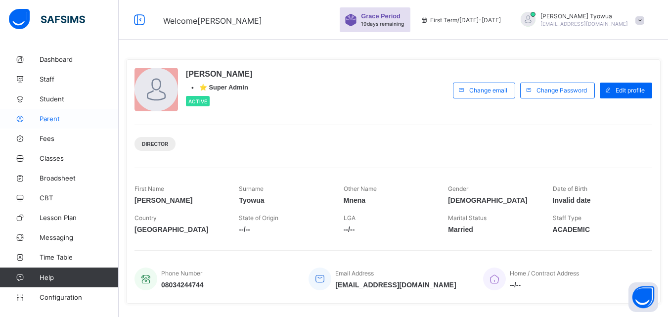
click at [55, 115] on span "Parent" at bounding box center [79, 119] width 79 height 8
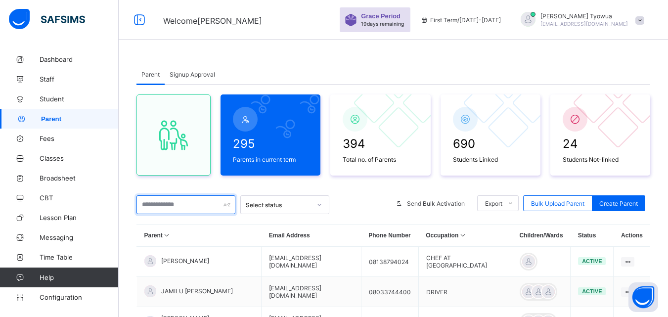
click at [171, 206] on input "text" at bounding box center [185, 204] width 99 height 19
paste input "**********"
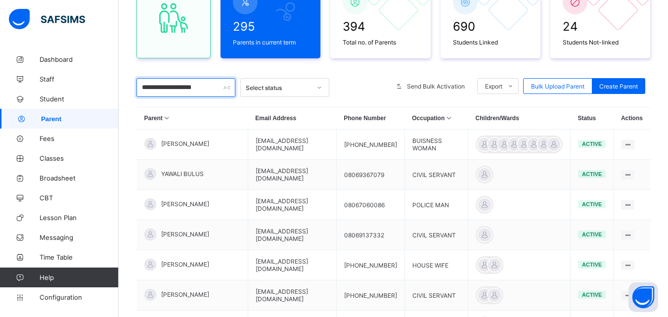
scroll to position [124, 0]
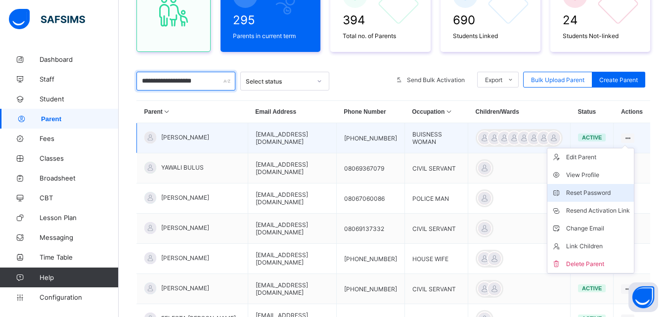
type input "**********"
click at [594, 194] on div "Reset Password" at bounding box center [598, 193] width 64 height 10
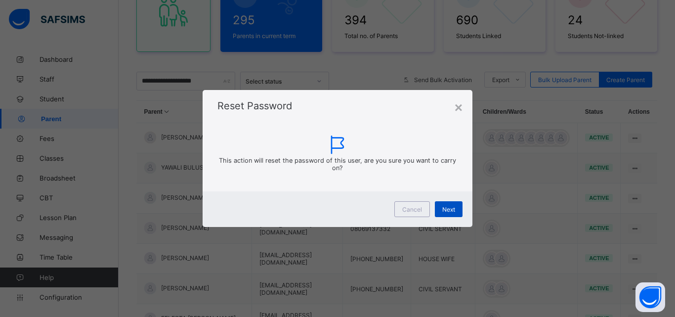
click at [441, 210] on div "Next" at bounding box center [449, 209] width 28 height 16
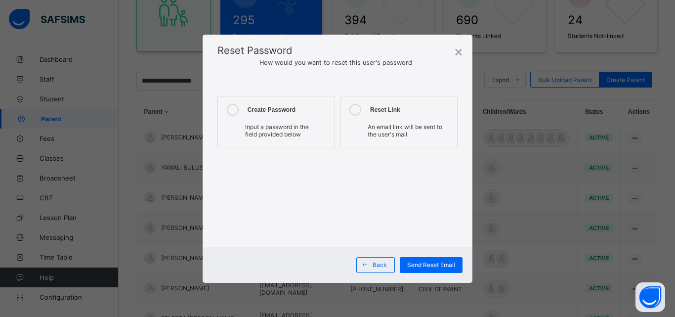
click at [282, 128] on span "Input a password in the field provided below" at bounding box center [277, 130] width 64 height 15
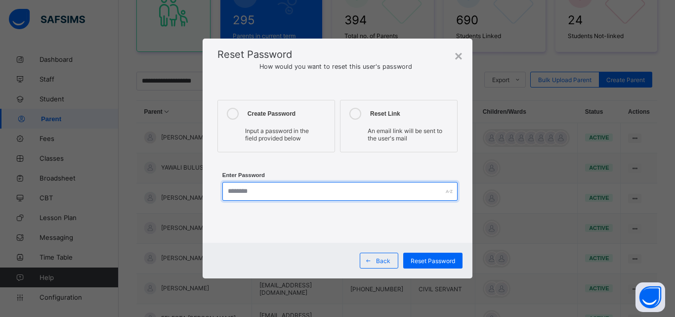
click at [307, 189] on input "text" at bounding box center [339, 191] width 235 height 19
paste input "**********"
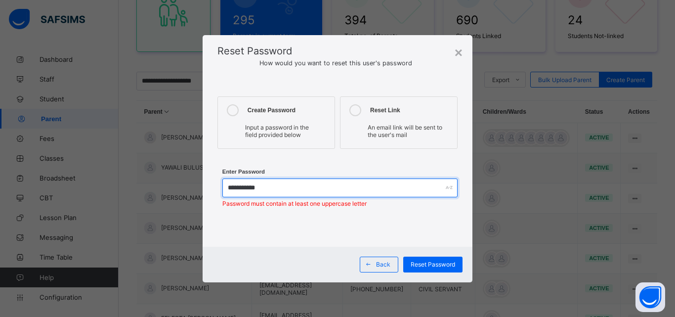
click at [234, 189] on input "**********" at bounding box center [339, 187] width 235 height 19
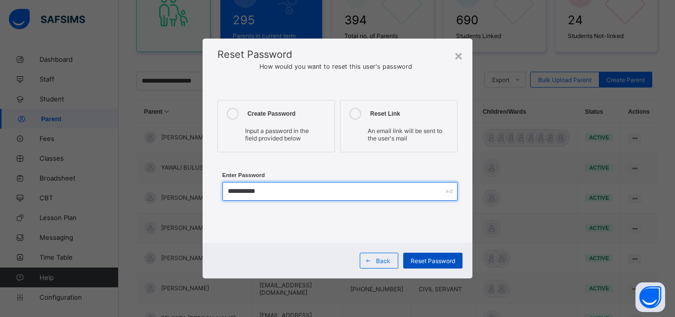
type input "**********"
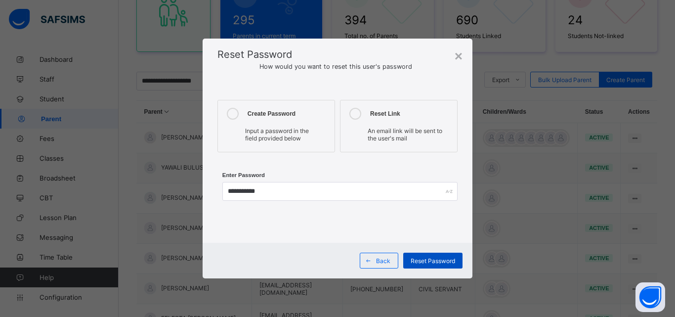
click at [437, 259] on span "Reset Password" at bounding box center [433, 260] width 44 height 7
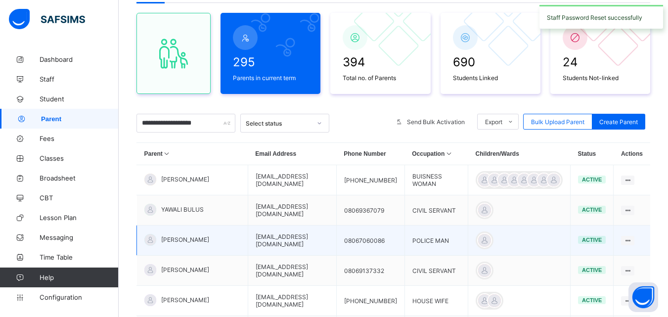
scroll to position [0, 0]
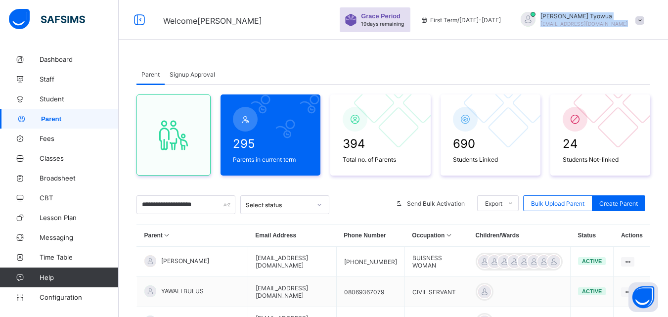
click at [549, 26] on div "Grace Period 19 days remaining First Term / 2025-2026 Loretta Tyowua kumatyacad…" at bounding box center [504, 20] width 328 height 40
click at [535, 15] on div at bounding box center [528, 19] width 15 height 15
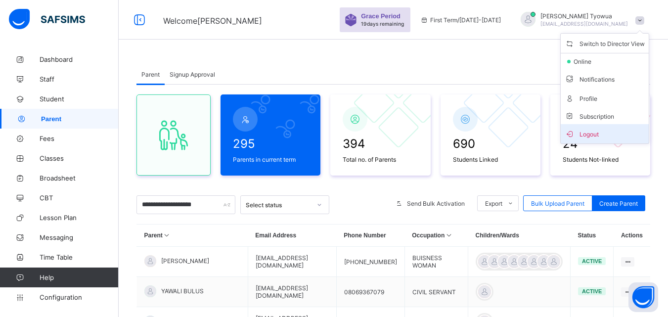
click at [612, 138] on span "Logout" at bounding box center [605, 133] width 80 height 11
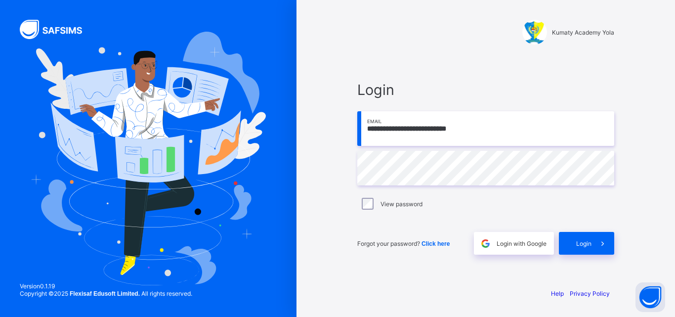
click at [441, 132] on input "**********" at bounding box center [485, 128] width 257 height 35
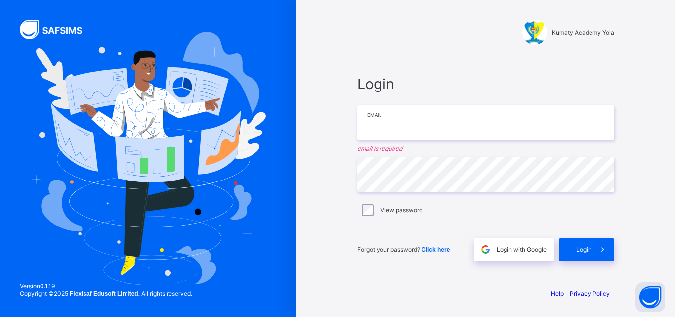
paste input "**********"
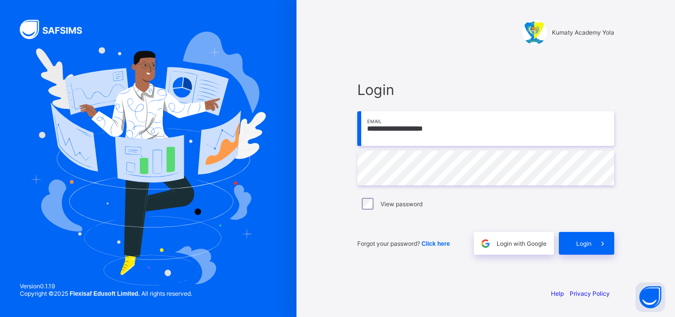
type input "**********"
click at [574, 238] on div "Login" at bounding box center [586, 243] width 55 height 23
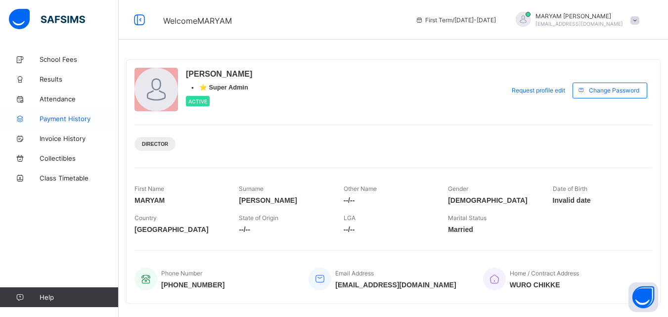
click at [73, 115] on span "Payment History" at bounding box center [79, 119] width 79 height 8
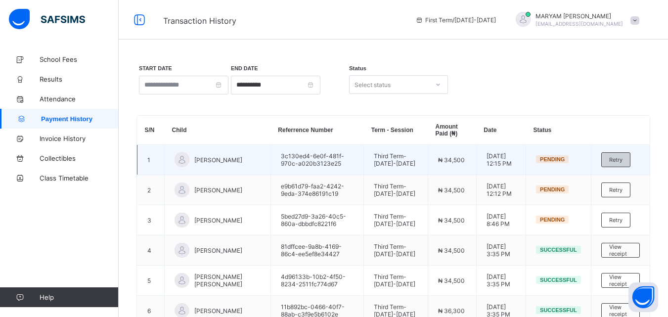
click at [622, 163] on span "Retry" at bounding box center [615, 159] width 13 height 7
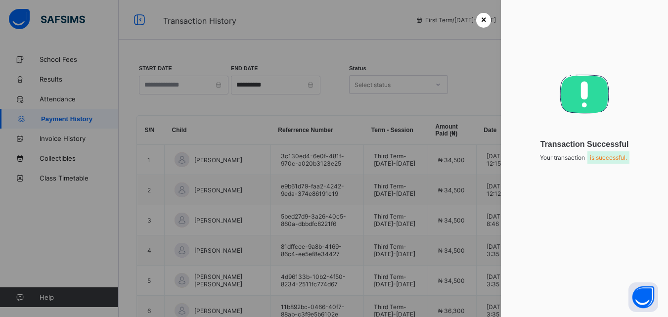
click at [476, 22] on div "×" at bounding box center [483, 20] width 15 height 15
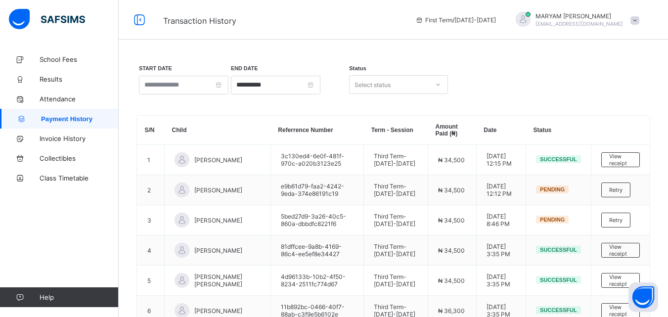
click at [531, 18] on div at bounding box center [523, 19] width 15 height 15
click at [596, 97] on span "Logout" at bounding box center [607, 97] width 65 height 11
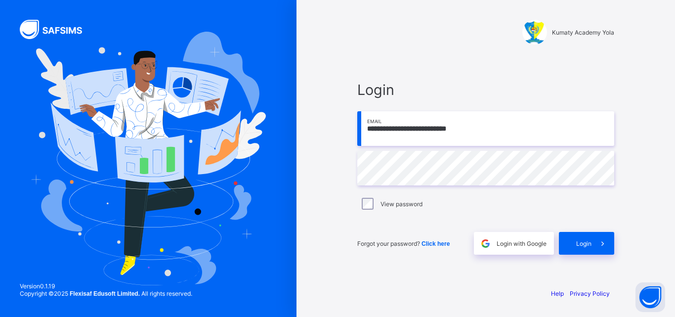
click at [489, 126] on div "**********" at bounding box center [485, 168] width 257 height 174
click at [489, 126] on input "**********" at bounding box center [485, 128] width 257 height 35
click at [582, 245] on span "Login" at bounding box center [584, 243] width 15 height 7
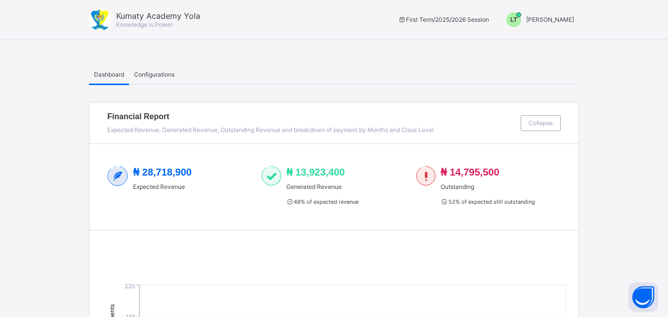
click at [517, 20] on span "LT" at bounding box center [513, 19] width 7 height 7
click at [533, 44] on span "Switch to Admin View" at bounding box center [536, 42] width 75 height 11
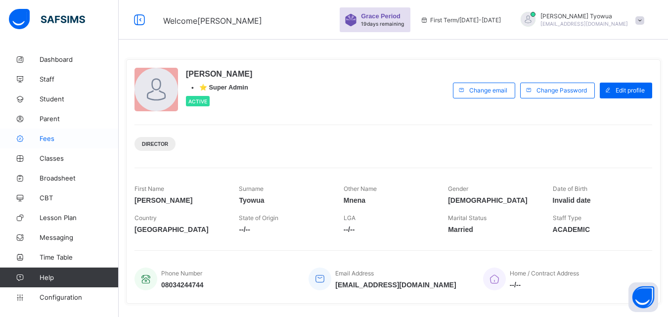
click at [43, 147] on link "Fees" at bounding box center [59, 139] width 119 height 20
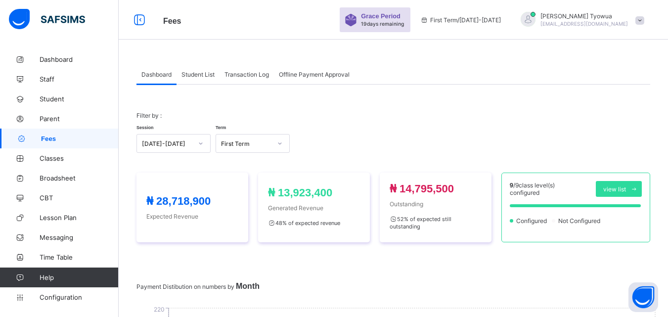
click at [204, 82] on div "Student List" at bounding box center [198, 74] width 43 height 20
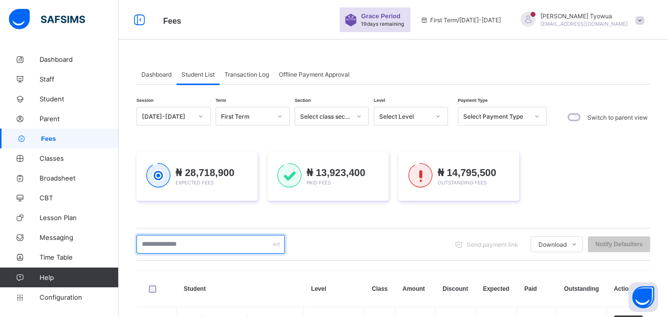
click at [199, 247] on input "text" at bounding box center [210, 244] width 148 height 19
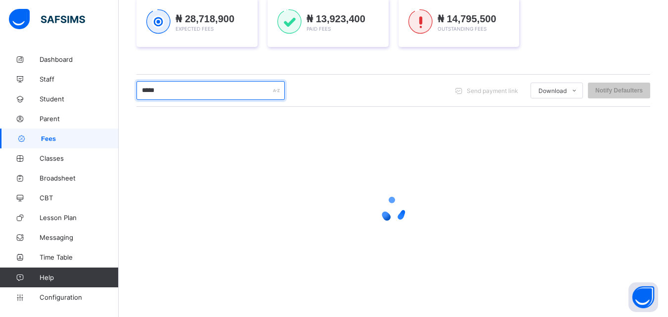
scroll to position [155, 0]
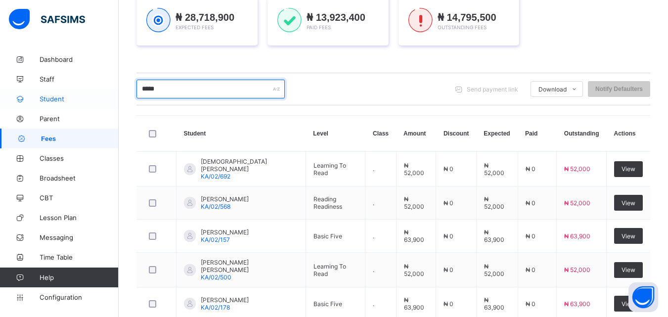
type input "*****"
click at [52, 101] on span "Student" at bounding box center [79, 99] width 79 height 8
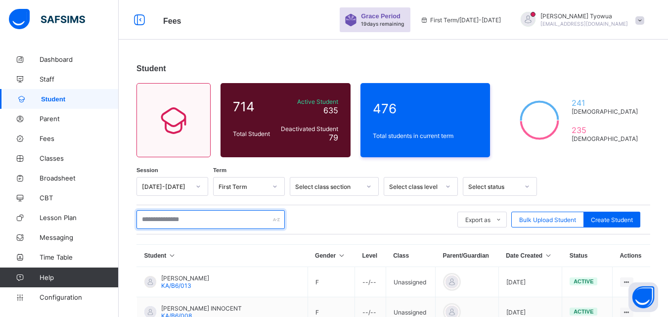
click at [197, 221] on input "text" at bounding box center [210, 219] width 148 height 19
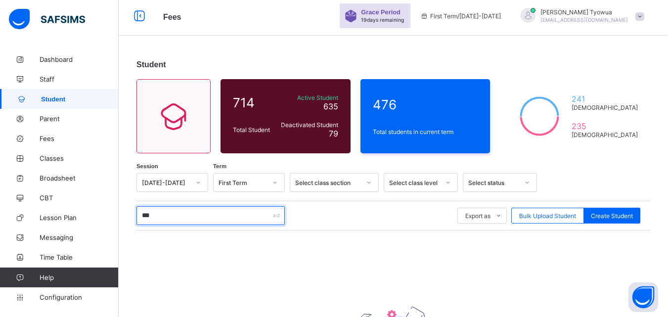
scroll to position [128, 0]
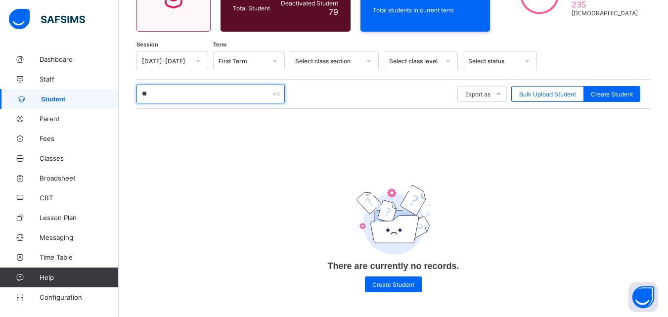
type input "*"
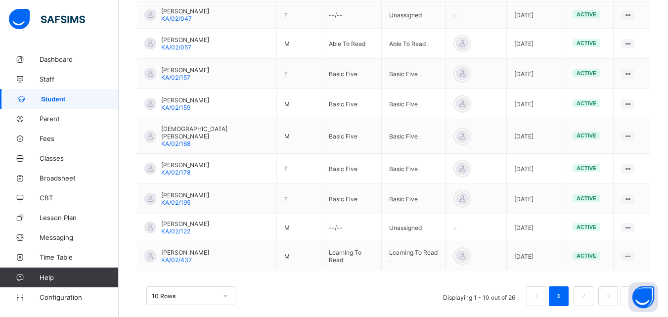
scroll to position [307, 0]
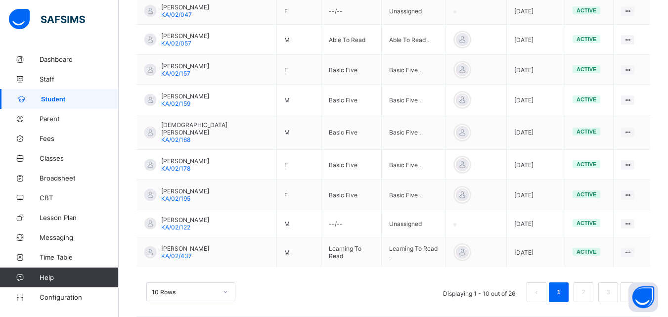
type input "*****"
click at [181, 291] on div "10 Rows" at bounding box center [190, 291] width 89 height 19
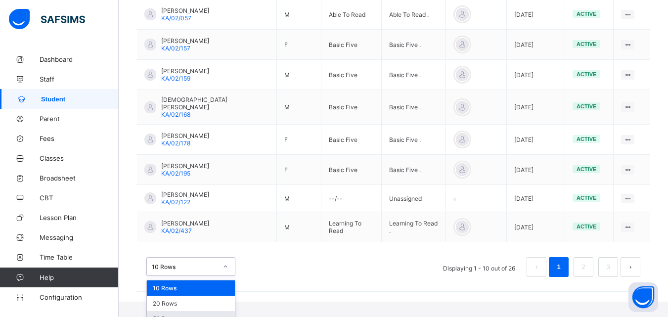
click at [168, 311] on div "50 Rows" at bounding box center [191, 318] width 88 height 15
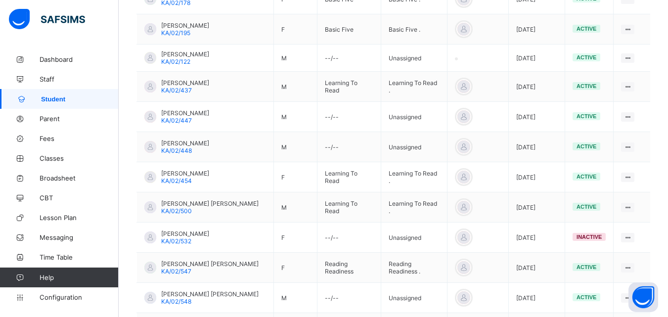
scroll to position [527, 0]
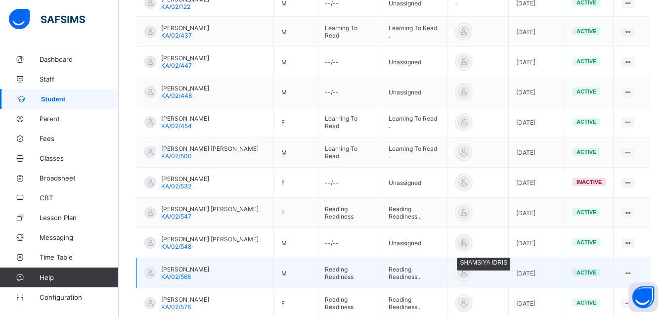
click at [465, 277] on div at bounding box center [463, 273] width 15 height 15
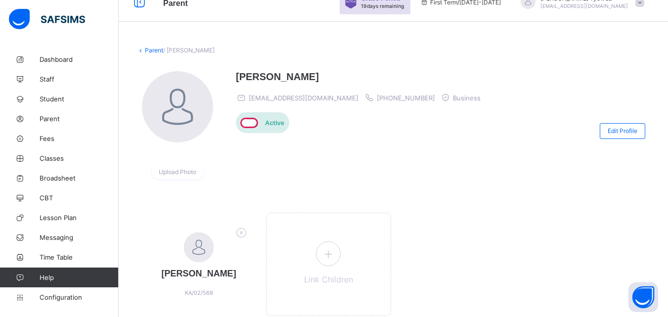
scroll to position [67, 0]
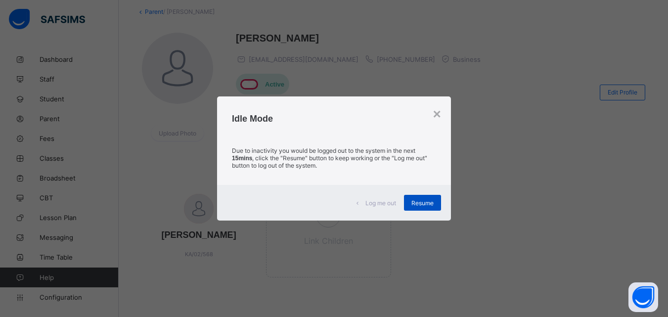
click at [424, 206] on span "Resume" at bounding box center [422, 202] width 22 height 7
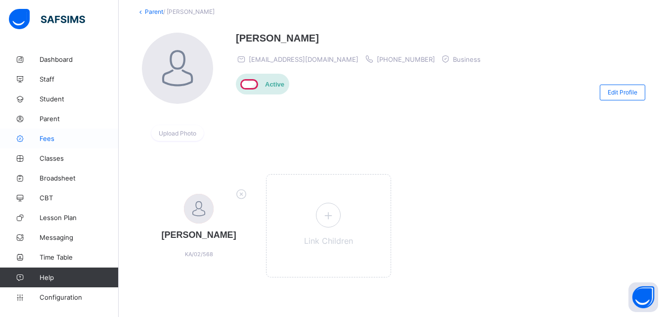
click at [40, 139] on span "Fees" at bounding box center [79, 138] width 79 height 8
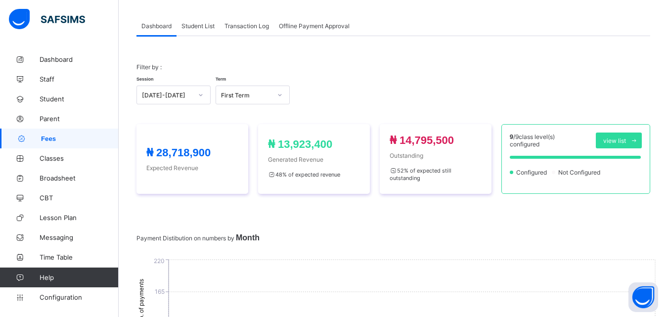
scroll to position [67, 0]
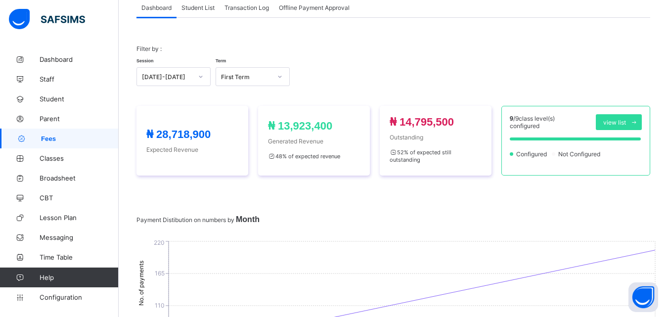
click at [199, 7] on span "Student List" at bounding box center [197, 7] width 33 height 7
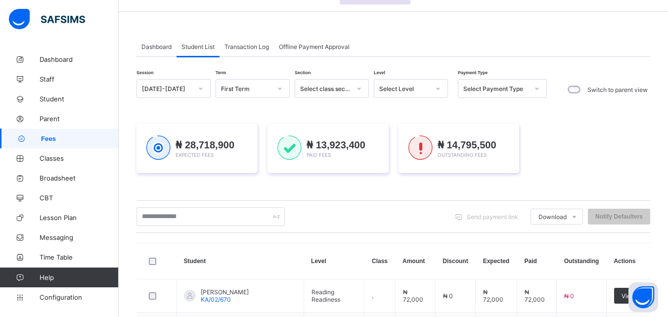
scroll to position [0, 0]
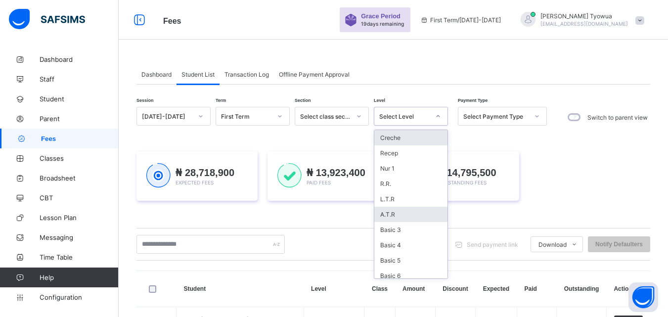
click at [400, 211] on div "A.T.R" at bounding box center [410, 214] width 73 height 15
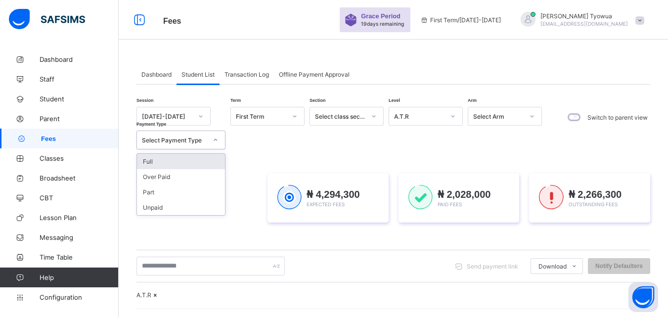
click at [137, 157] on div "Full" at bounding box center [181, 161] width 88 height 15
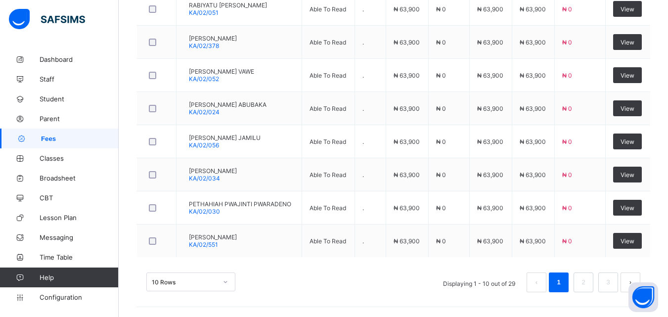
scroll to position [473, 0]
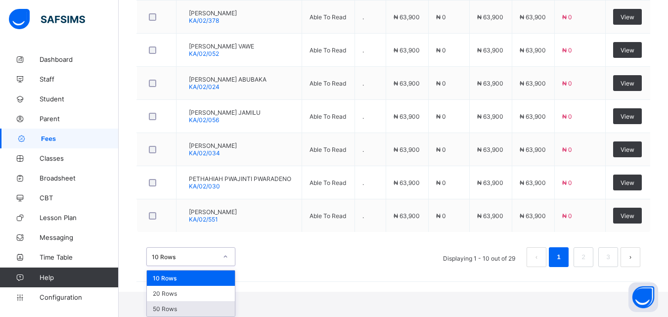
click at [191, 311] on div "50 Rows" at bounding box center [191, 308] width 88 height 15
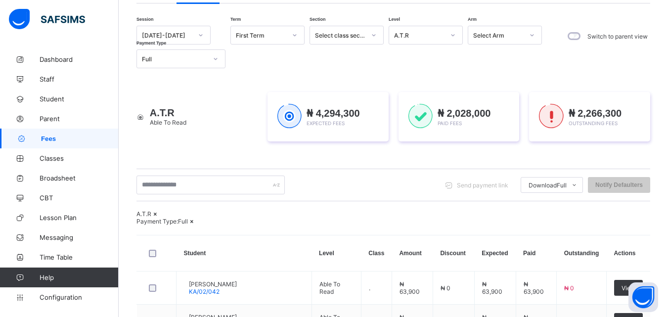
scroll to position [94, 0]
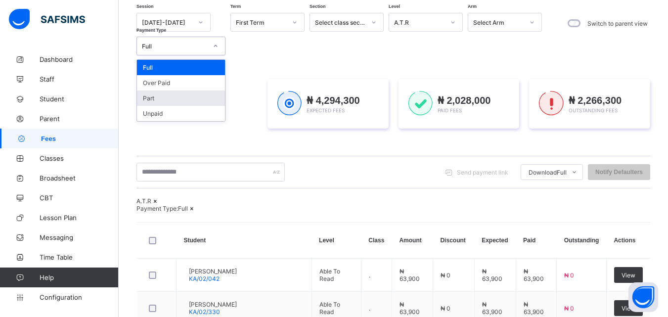
click at [186, 98] on div "Part" at bounding box center [181, 97] width 88 height 15
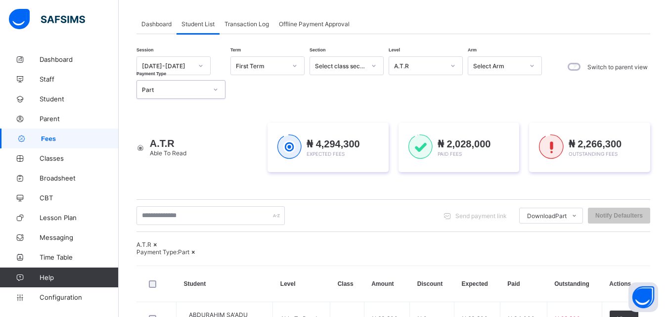
scroll to position [60, 0]
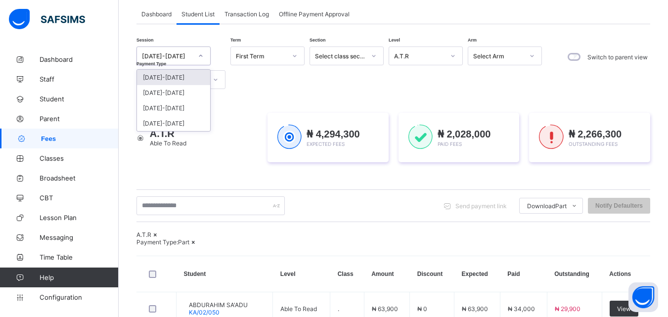
click at [262, 86] on div "Session option 2025-2026 focused, 1 of 4. 4 results available. Use Up and Down …" at bounding box center [341, 67] width 410 height 43
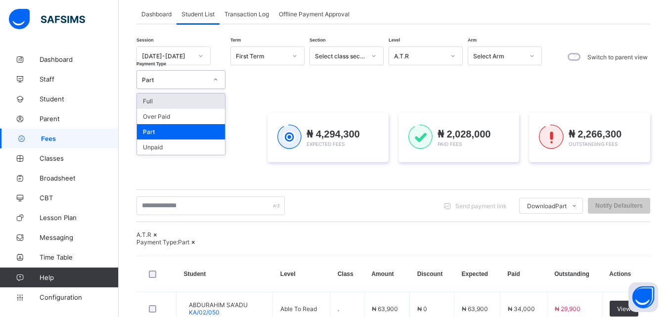
click at [143, 100] on div "Full" at bounding box center [181, 100] width 88 height 15
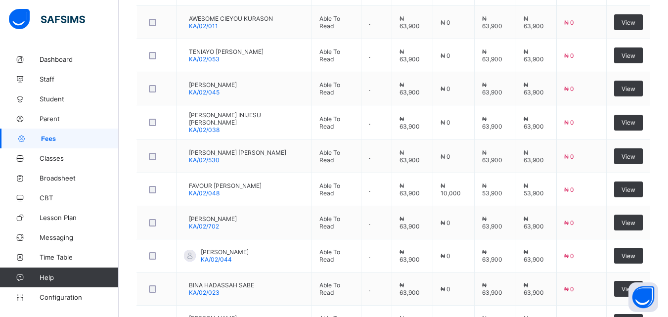
scroll to position [776, 0]
